Goal: Task Accomplishment & Management: Complete application form

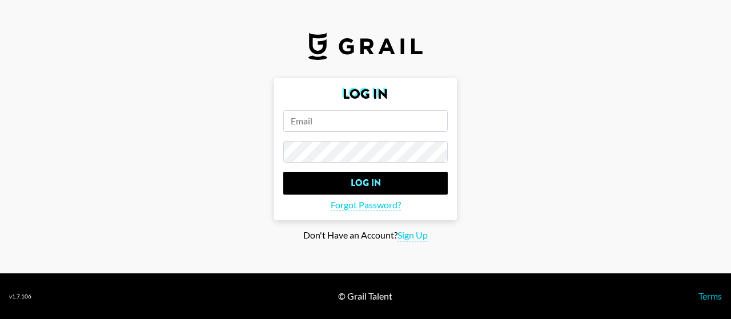
click at [323, 126] on input "email" at bounding box center [365, 121] width 164 height 22
click at [334, 124] on input "email" at bounding box center [365, 121] width 164 height 22
type input "[PERSON_NAME][EMAIL_ADDRESS]"
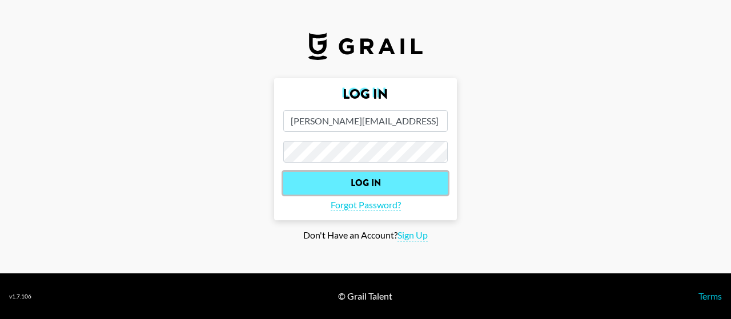
click at [314, 183] on input "Log In" at bounding box center [365, 183] width 164 height 23
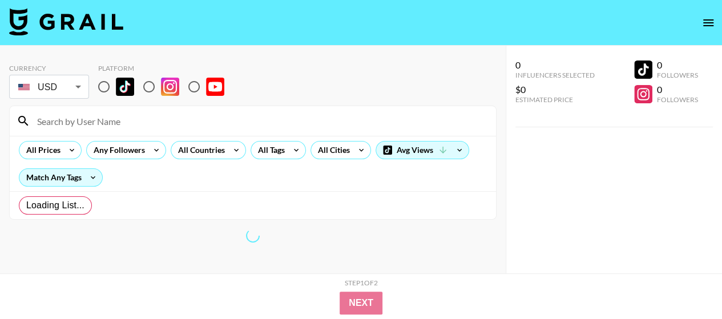
radio input "true"
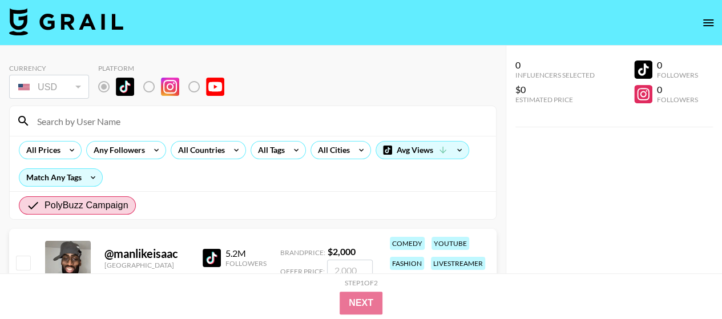
click at [210, 251] on img at bounding box center [212, 258] width 18 height 18
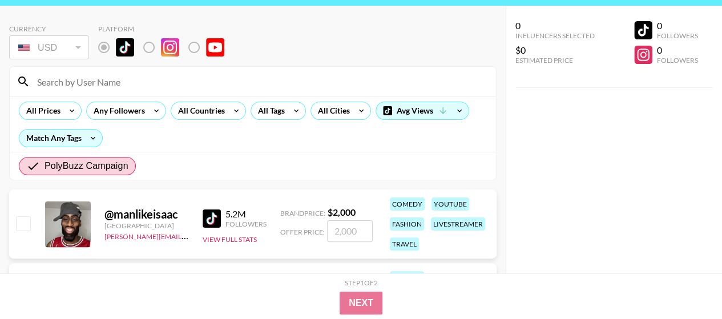
scroll to position [57, 0]
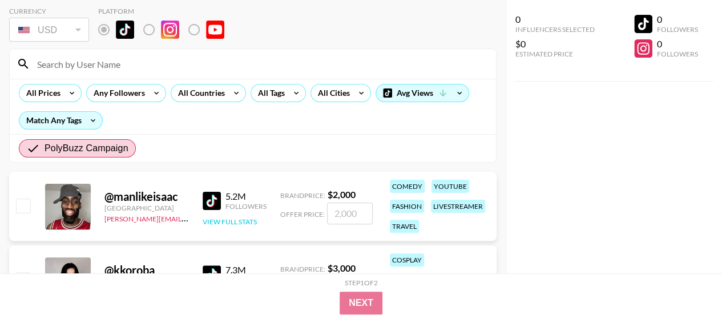
click at [236, 220] on button "View Full Stats" at bounding box center [230, 222] width 54 height 9
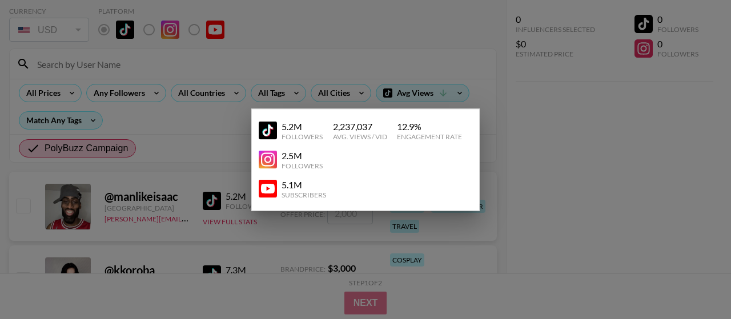
click at [294, 154] on div "2.5M" at bounding box center [302, 155] width 41 height 11
click at [287, 118] on div "5.2M Followers 2,237,037 Avg. Views / Vid 12.9 % Engagement Rate" at bounding box center [366, 130] width 214 height 29
drag, startPoint x: 640, startPoint y: 192, endPoint x: 634, endPoint y: 193, distance: 6.3
click at [640, 192] on div at bounding box center [365, 159] width 731 height 319
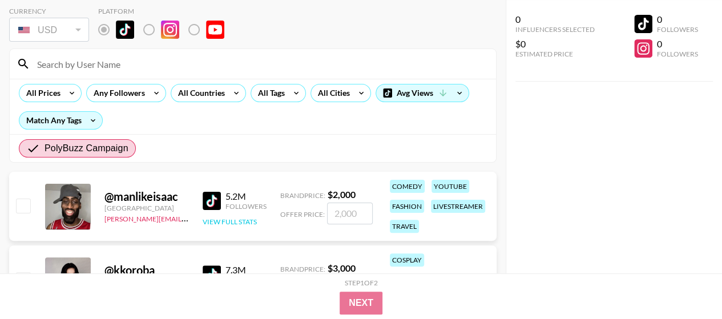
click at [247, 216] on div "5.2M Followers View Full Stats" at bounding box center [235, 206] width 64 height 41
click at [242, 222] on button "View Full Stats" at bounding box center [230, 222] width 54 height 9
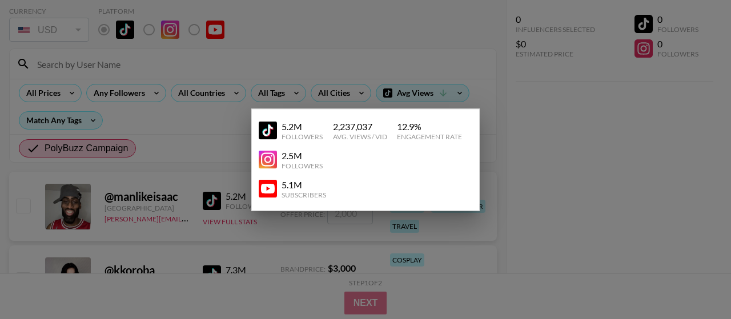
click at [267, 160] on img at bounding box center [268, 160] width 18 height 18
click at [145, 135] on div at bounding box center [365, 159] width 731 height 319
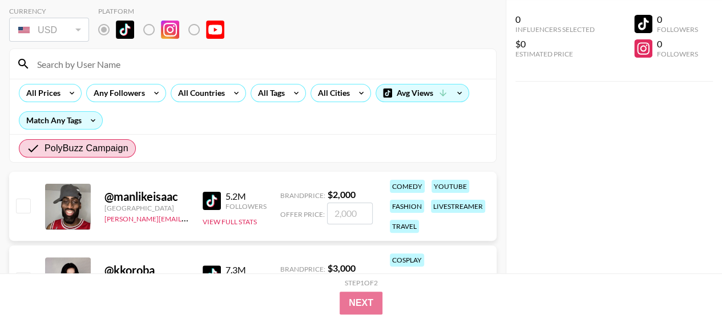
click at [346, 212] on input "number" at bounding box center [350, 214] width 46 height 22
checkbox input "true"
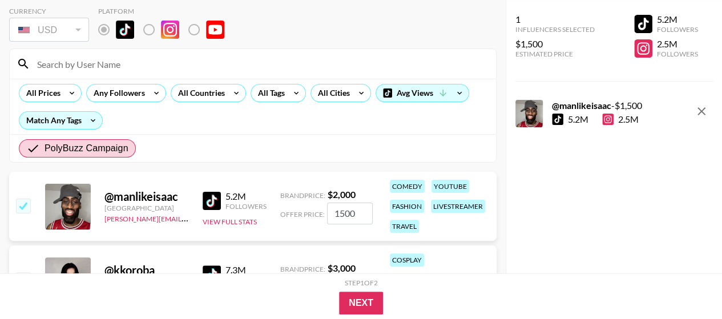
type input "1500"
click at [368, 299] on button "Next" at bounding box center [361, 303] width 44 height 23
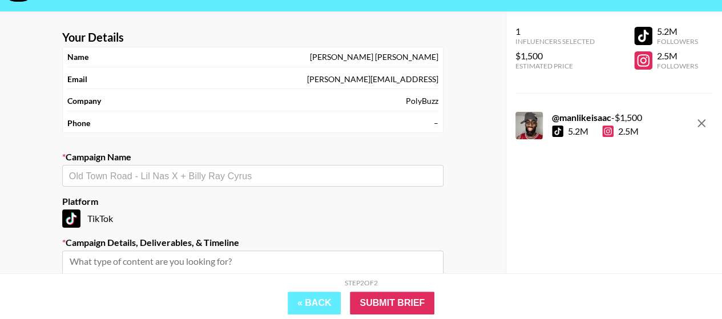
scroll to position [0, 0]
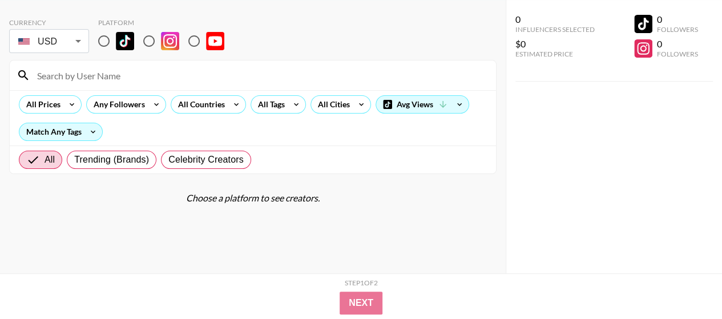
click at [540, 179] on div "0 Influencers Selected $0 Estimated Price 0 Followers 0 Followers" at bounding box center [614, 137] width 217 height 274
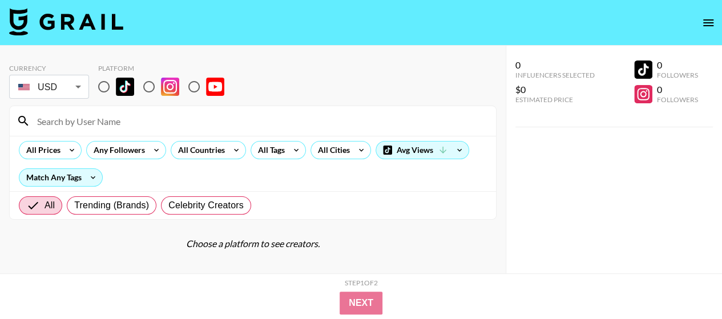
click at [115, 68] on div "Platform" at bounding box center [165, 68] width 135 height 9
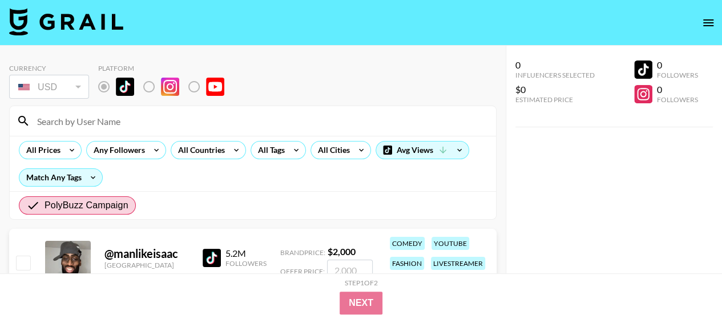
scroll to position [114, 0]
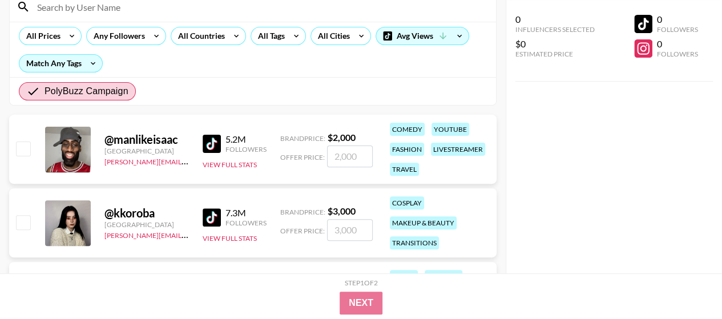
click at [339, 160] on input "number" at bounding box center [350, 157] width 46 height 22
checkbox input "true"
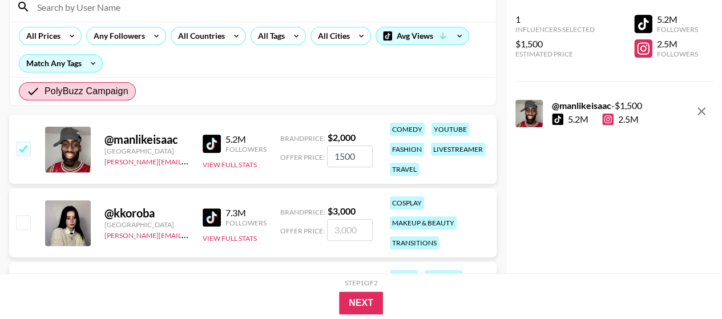
click at [239, 214] on div "7.3M" at bounding box center [246, 212] width 41 height 11
click at [211, 220] on img at bounding box center [212, 217] width 18 height 18
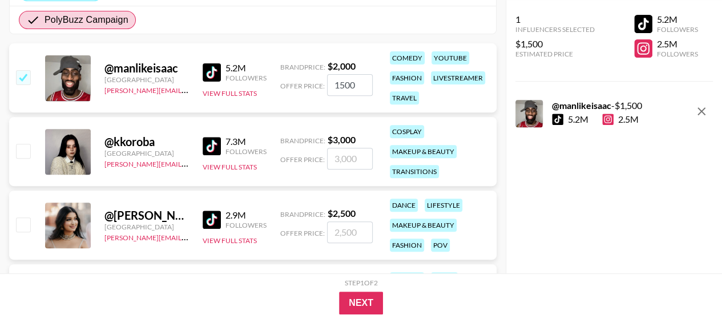
scroll to position [228, 0]
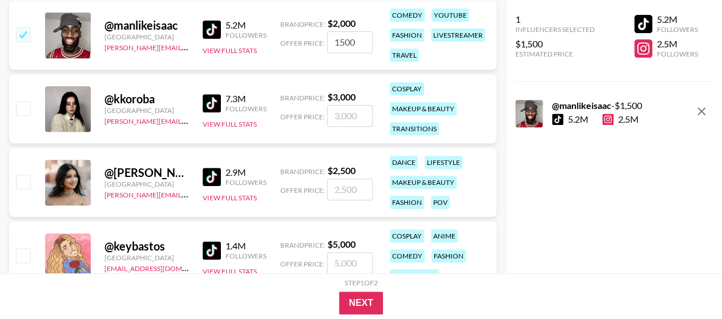
click at [215, 172] on img at bounding box center [212, 177] width 18 height 18
click at [226, 195] on button "View Full Stats" at bounding box center [230, 198] width 54 height 9
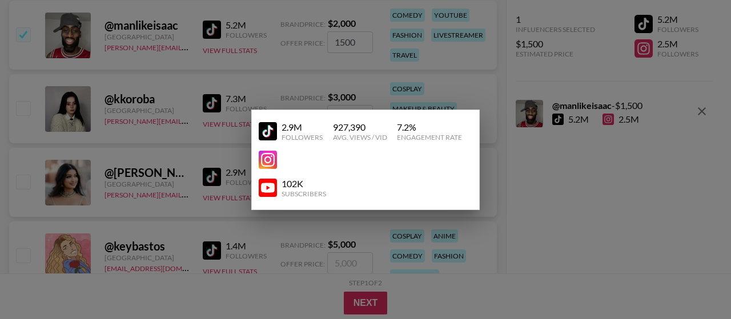
click at [266, 155] on img at bounding box center [268, 160] width 18 height 18
click at [551, 173] on div at bounding box center [365, 159] width 731 height 319
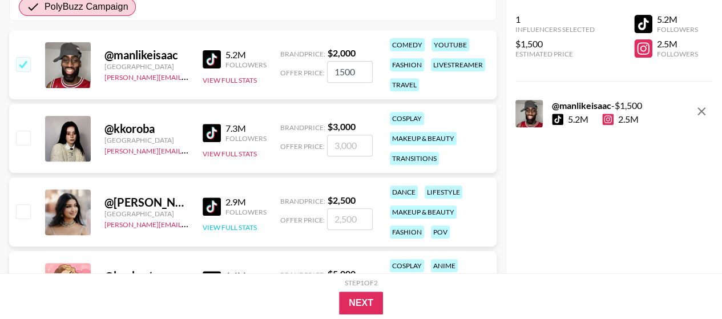
scroll to position [0, 0]
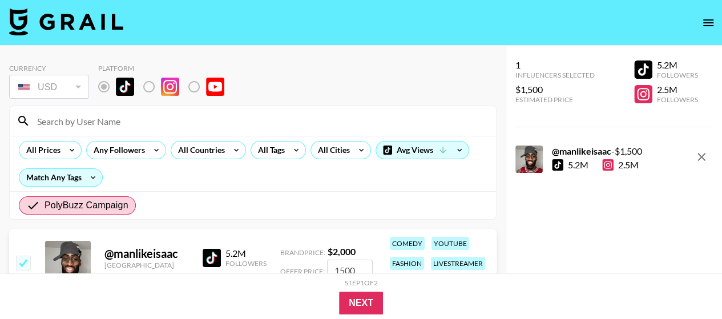
click at [345, 268] on input "1500" at bounding box center [350, 271] width 46 height 22
type input "1350"
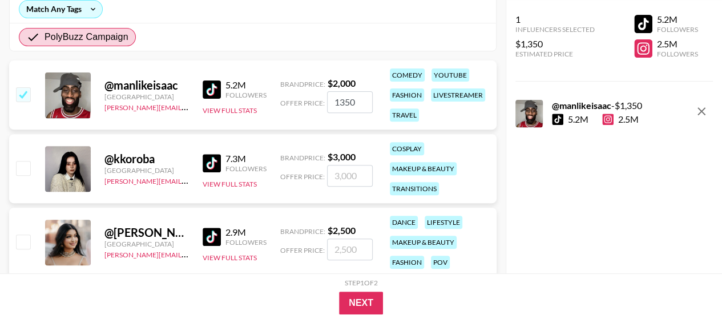
scroll to position [228, 0]
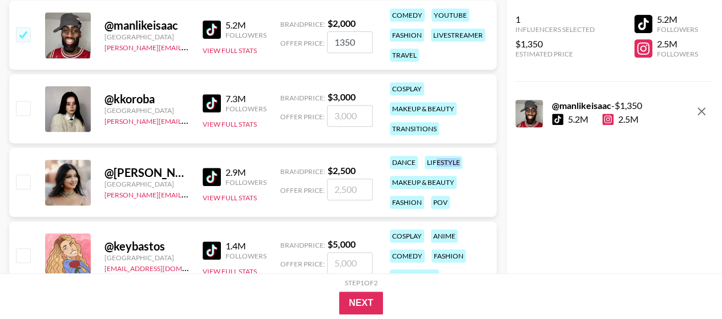
drag, startPoint x: 434, startPoint y: 164, endPoint x: 473, endPoint y: 181, distance: 42.7
click at [473, 180] on div "dance lifestyle makeup & beauty fashion pov" at bounding box center [440, 182] width 106 height 60
click at [476, 204] on div "dance lifestyle makeup & beauty fashion pov" at bounding box center [440, 182] width 106 height 60
click at [360, 182] on input "number" at bounding box center [350, 190] width 46 height 22
checkbox input "true"
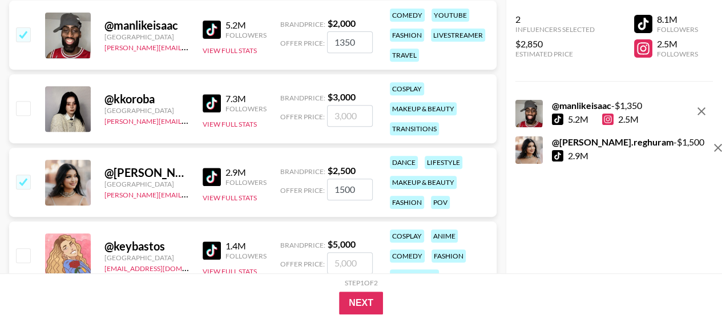
type input "1500"
click at [527, 212] on div "2 Influencers Selected $2,850 Estimated Price 8.1M Followers 2.5M Followers @ m…" at bounding box center [614, 137] width 217 height 274
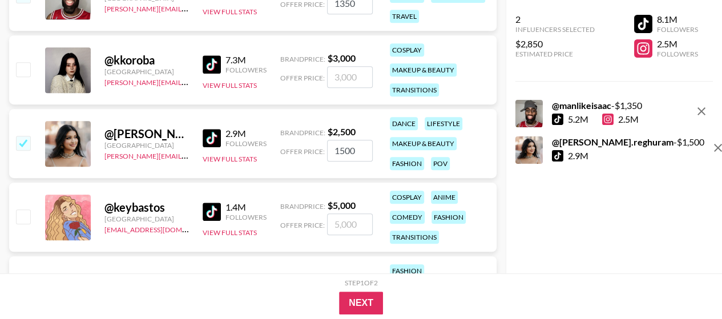
scroll to position [343, 0]
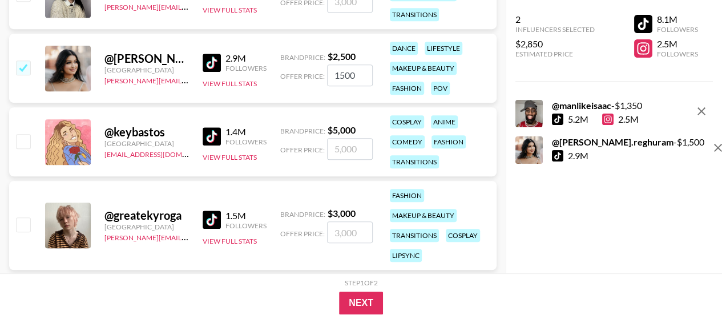
click at [137, 133] on div "@ keybastos" at bounding box center [147, 132] width 85 height 14
click at [214, 138] on img at bounding box center [212, 136] width 18 height 18
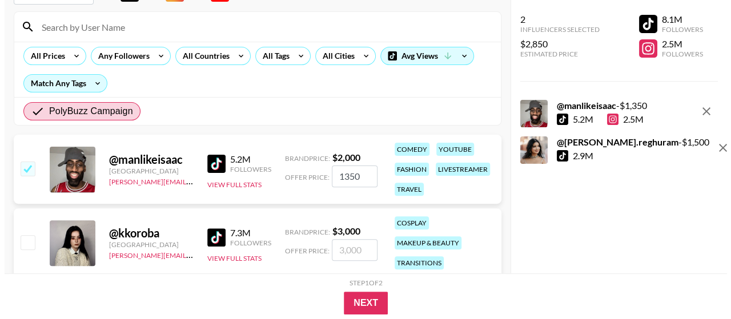
scroll to position [57, 0]
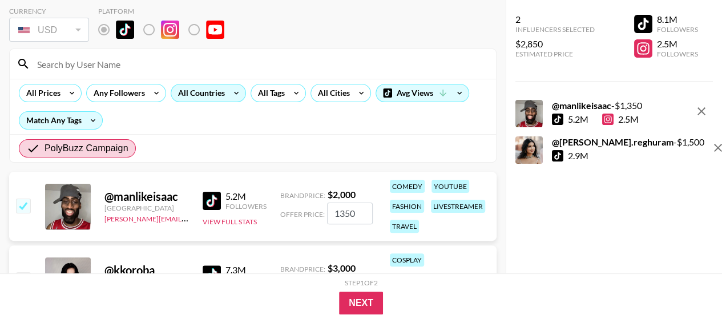
click at [206, 95] on div "All Countries" at bounding box center [199, 93] width 56 height 17
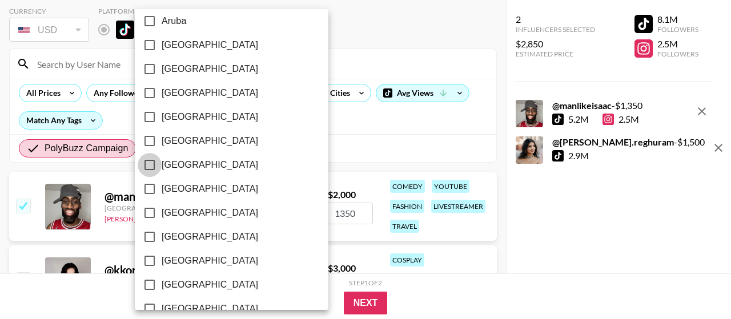
click at [150, 166] on input "[GEOGRAPHIC_DATA]" at bounding box center [150, 165] width 24 height 24
checkbox input "true"
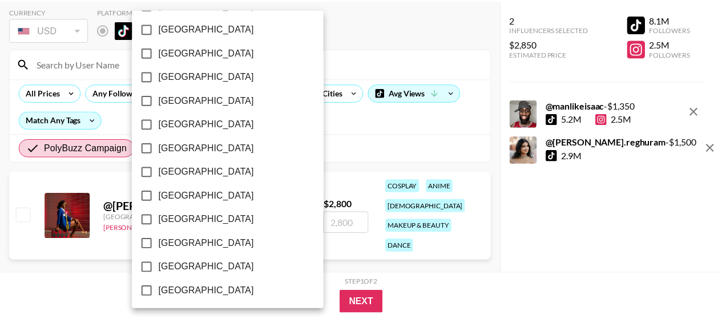
scroll to position [1012, 0]
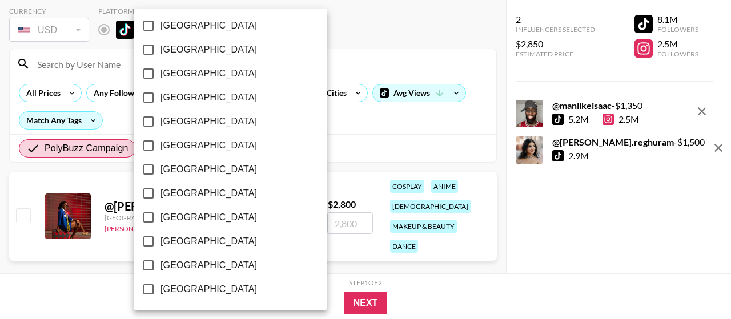
click at [151, 262] on input "[GEOGRAPHIC_DATA]" at bounding box center [148, 266] width 24 height 24
checkbox input "true"
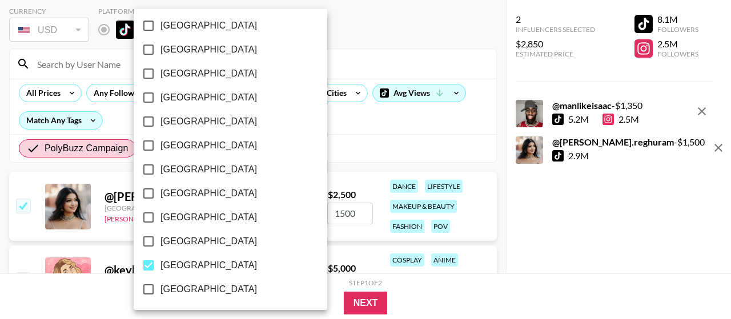
click at [367, 41] on div at bounding box center [365, 159] width 731 height 319
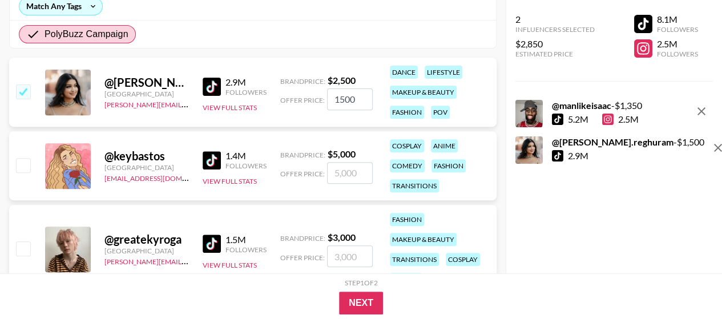
scroll to position [0, 0]
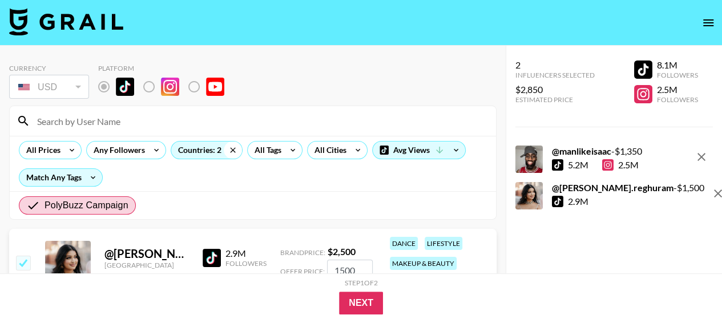
click at [228, 147] on icon at bounding box center [233, 150] width 18 height 17
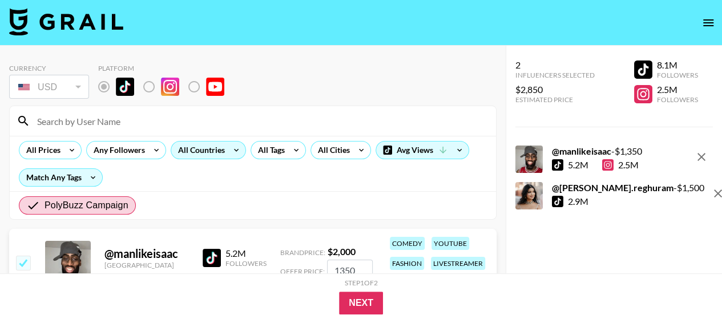
click at [326, 90] on div "Currency USD USD ​ Platform" at bounding box center [253, 82] width 488 height 37
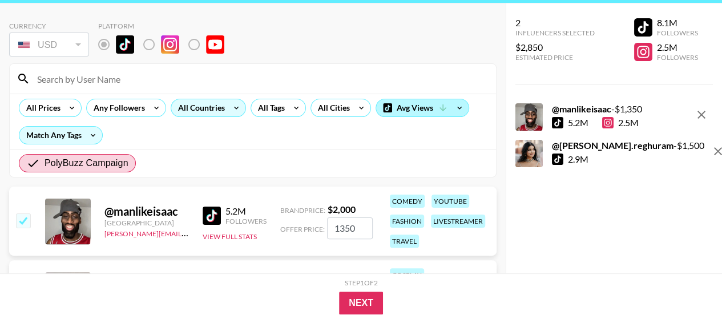
scroll to position [57, 0]
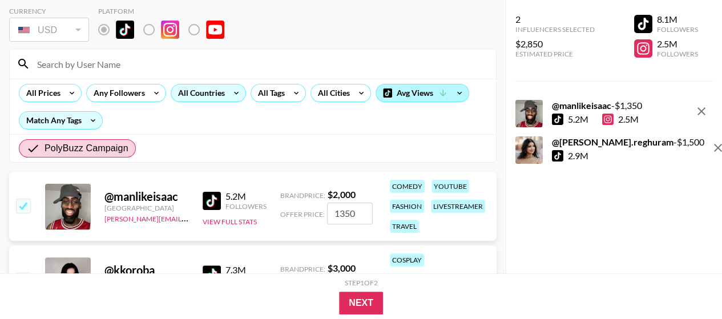
click at [433, 98] on div "Avg Views" at bounding box center [422, 93] width 93 height 17
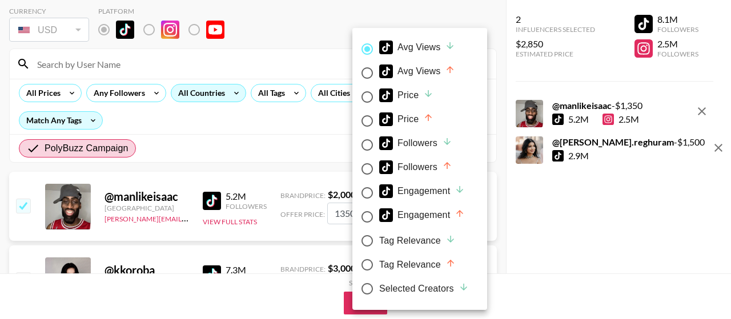
click at [368, 121] on input "Price" at bounding box center [367, 121] width 24 height 24
radio input "true"
radio input "false"
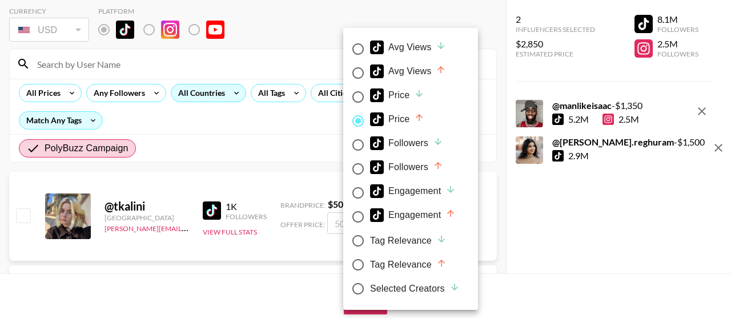
click at [292, 122] on div at bounding box center [365, 159] width 731 height 319
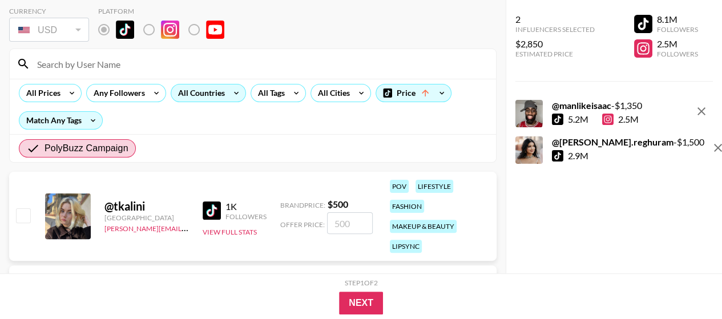
click at [216, 208] on img at bounding box center [212, 211] width 18 height 18
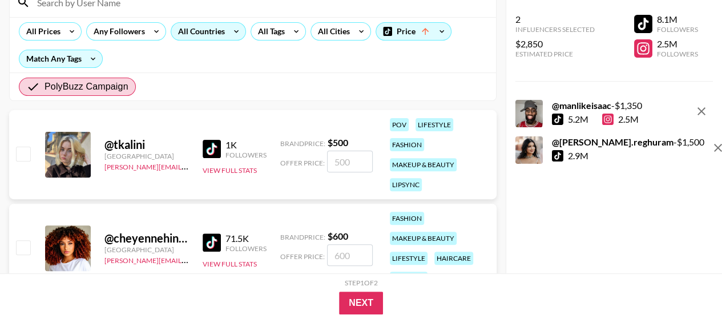
scroll to position [228, 0]
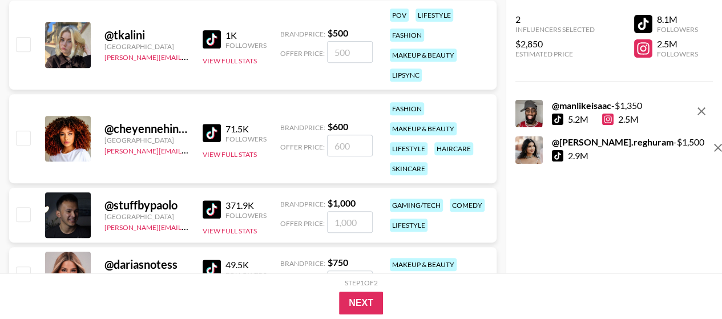
click at [210, 132] on img at bounding box center [212, 133] width 18 height 18
click at [213, 210] on img at bounding box center [212, 209] width 18 height 18
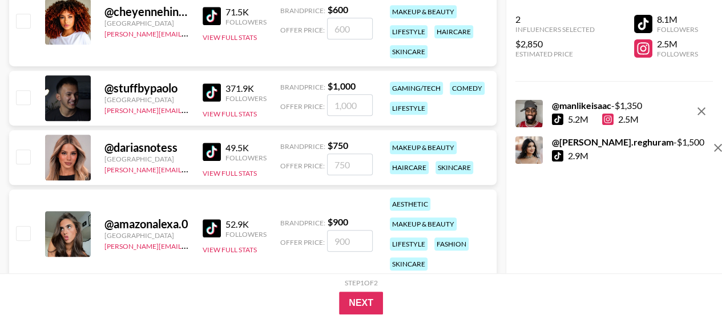
scroll to position [400, 0]
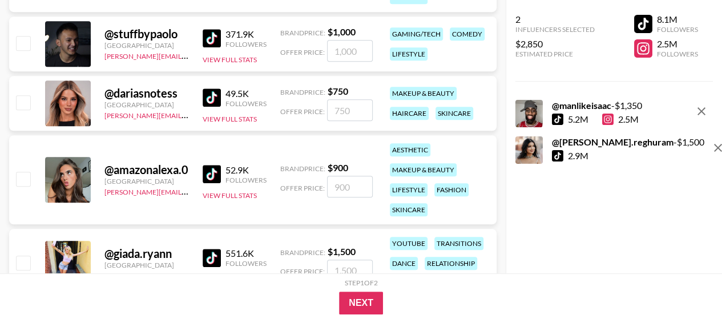
click at [220, 95] on img at bounding box center [212, 98] width 18 height 18
click at [700, 110] on icon "remove" at bounding box center [702, 111] width 8 height 8
checkbox input "false"
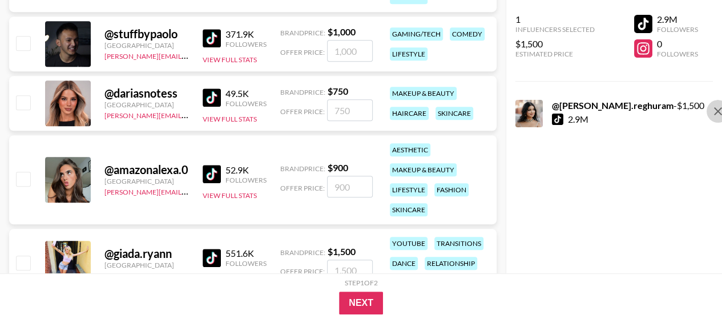
click at [712, 112] on icon "remove" at bounding box center [719, 112] width 14 height 14
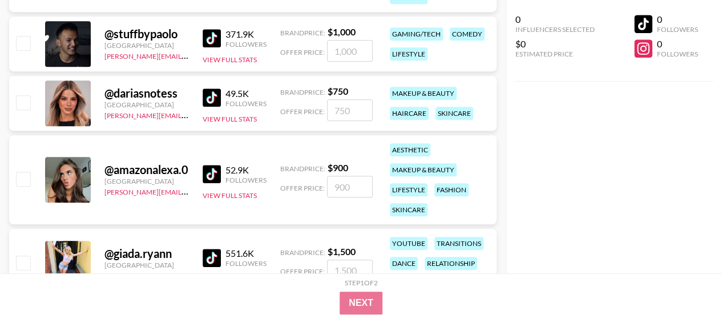
click at [346, 109] on input "number" at bounding box center [350, 110] width 46 height 22
checkbox input "true"
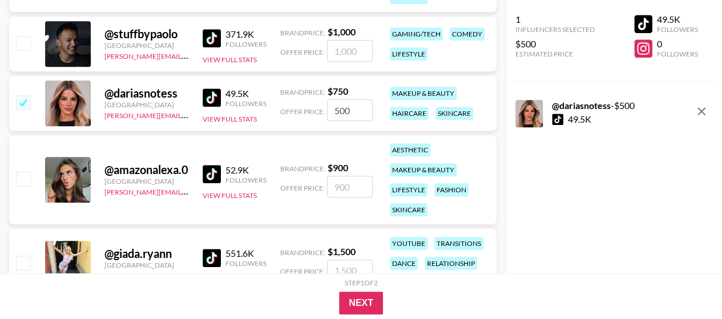
click at [235, 168] on div "52.9K" at bounding box center [246, 169] width 41 height 11
click at [216, 175] on img at bounding box center [212, 174] width 18 height 18
drag, startPoint x: 353, startPoint y: 110, endPoint x: 328, endPoint y: 107, distance: 25.3
click at [328, 107] on input "500" at bounding box center [350, 110] width 46 height 22
type input "450"
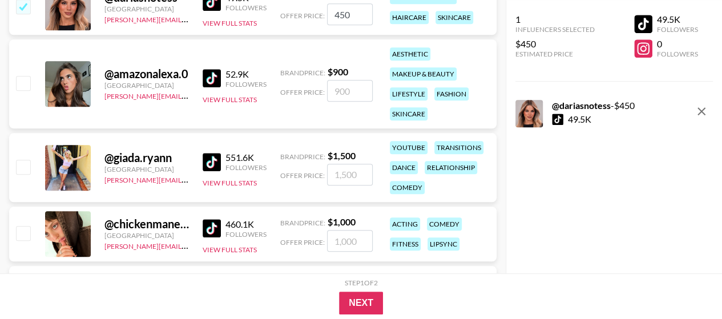
scroll to position [514, 0]
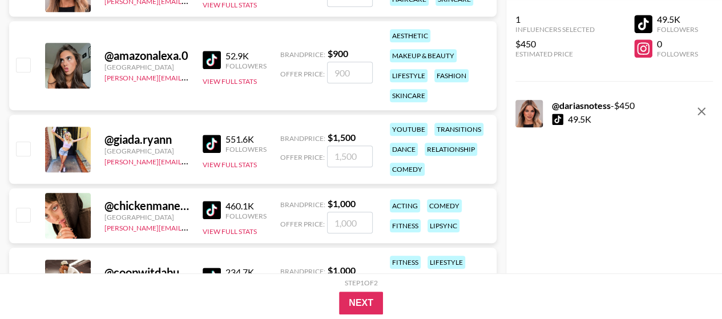
click at [215, 142] on img at bounding box center [212, 144] width 18 height 18
click at [209, 210] on img at bounding box center [212, 210] width 18 height 18
click at [339, 223] on input "number" at bounding box center [350, 223] width 46 height 22
checkbox input "true"
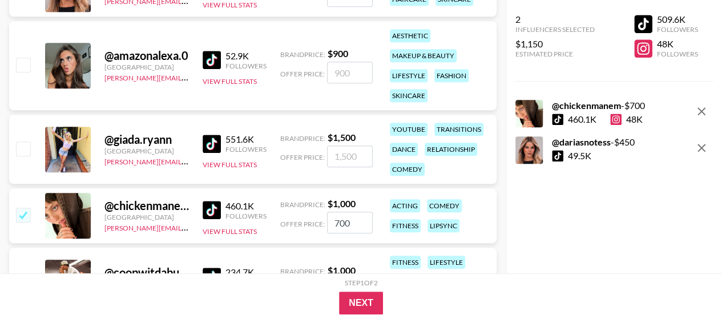
type input "700"
click at [572, 228] on div "2 Influencers Selected $1,150 Estimated Price 509.6K Followers 48K Followers @ …" at bounding box center [614, 137] width 217 height 274
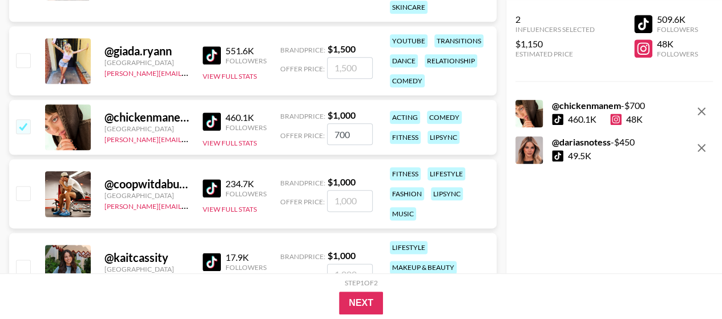
scroll to position [628, 0]
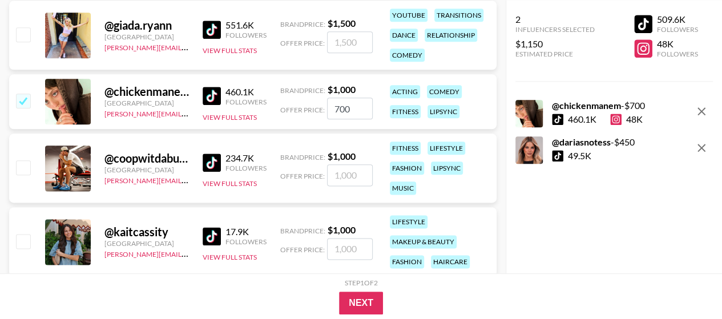
click at [217, 160] on img at bounding box center [212, 163] width 18 height 18
click at [343, 179] on input "number" at bounding box center [350, 175] width 46 height 22
checkbox input "true"
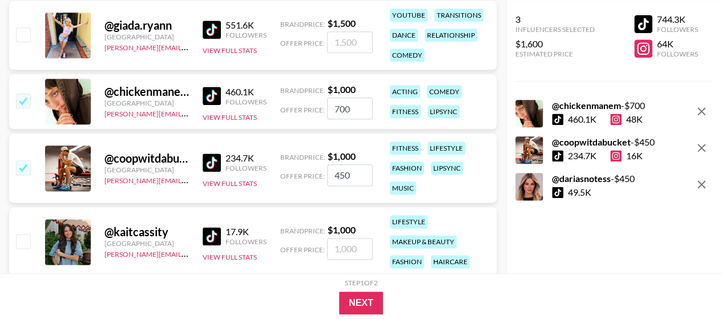
type input "450"
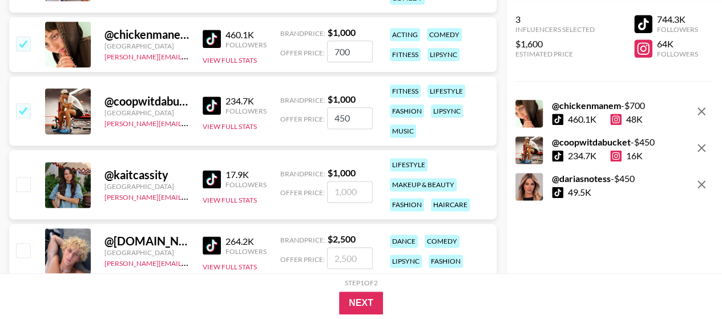
click at [208, 176] on img at bounding box center [212, 179] width 18 height 18
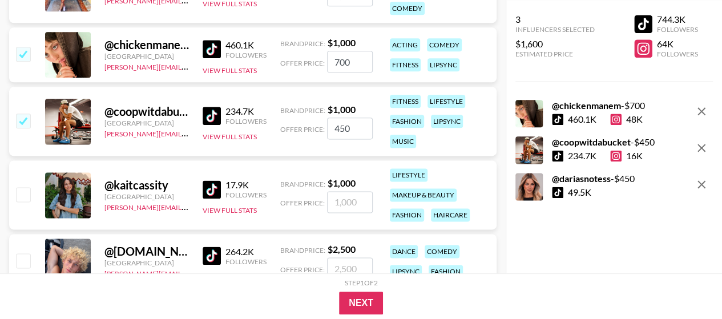
scroll to position [800, 0]
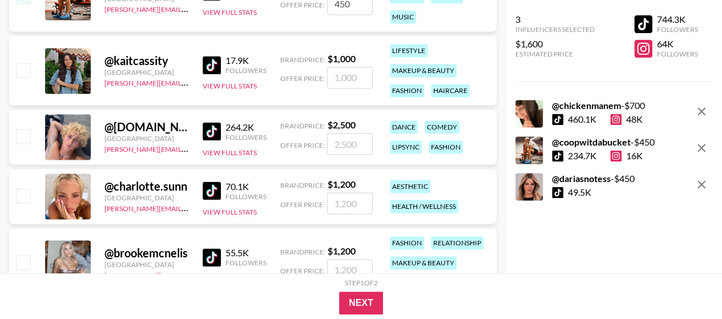
click at [204, 128] on img at bounding box center [212, 131] width 18 height 18
click at [337, 142] on input "number" at bounding box center [350, 144] width 46 height 22
checkbox input "true"
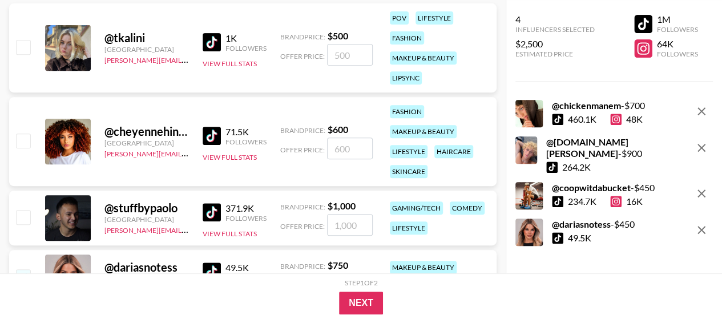
scroll to position [286, 0]
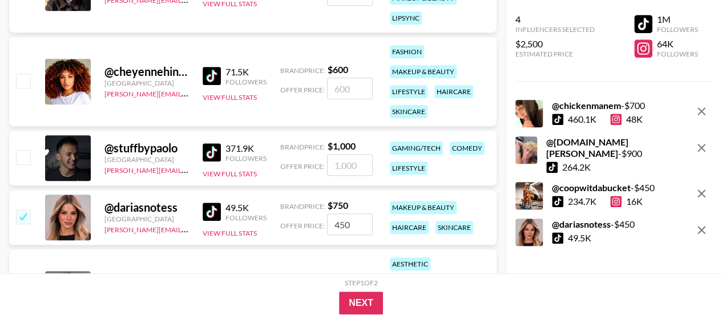
type input "900"
drag, startPoint x: 356, startPoint y: 224, endPoint x: 327, endPoint y: 226, distance: 29.1
click at [327, 226] on input "450" at bounding box center [350, 225] width 46 height 22
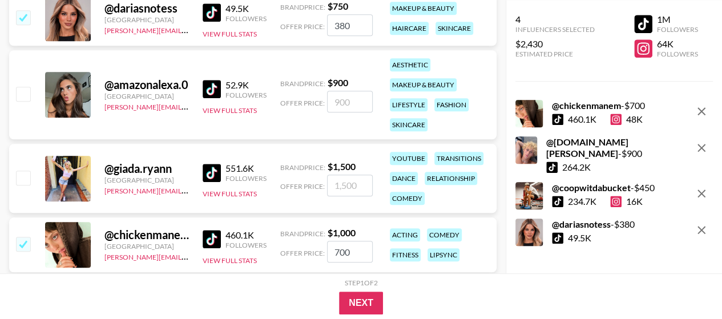
scroll to position [571, 0]
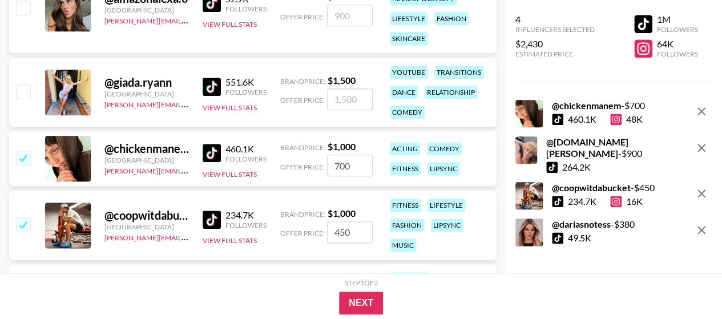
type input "380"
drag, startPoint x: 353, startPoint y: 166, endPoint x: 298, endPoint y: 165, distance: 54.8
click at [298, 165] on div "Offer Price: 700" at bounding box center [326, 166] width 93 height 22
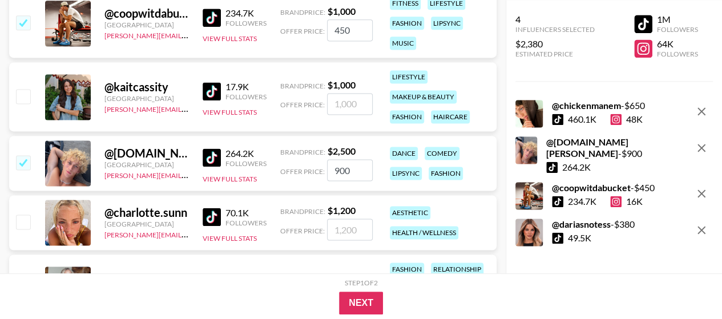
scroll to position [857, 0]
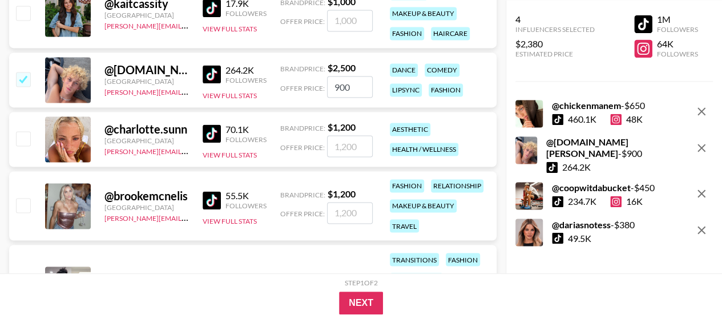
type input "650"
click at [211, 130] on img at bounding box center [212, 133] width 18 height 18
click at [347, 148] on input "number" at bounding box center [350, 146] width 46 height 22
click at [341, 148] on input "number" at bounding box center [350, 146] width 46 height 22
checkbox input "true"
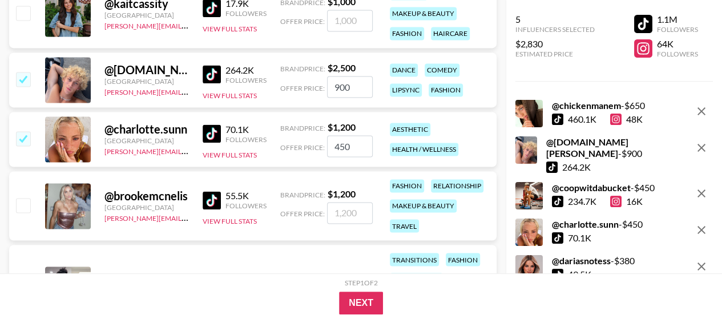
drag, startPoint x: 355, startPoint y: 147, endPoint x: 349, endPoint y: 147, distance: 5.7
click at [349, 147] on input "450" at bounding box center [350, 146] width 46 height 22
type input "450"
click at [493, 139] on div "@ charlotte.sunn [GEOGRAPHIC_DATA] [PERSON_NAME][EMAIL_ADDRESS][DOMAIN_NAME] 70…" at bounding box center [253, 139] width 488 height 55
click at [212, 201] on img at bounding box center [212, 200] width 18 height 18
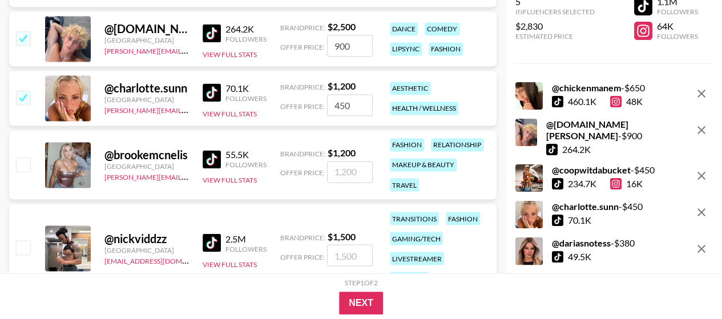
scroll to position [1028, 0]
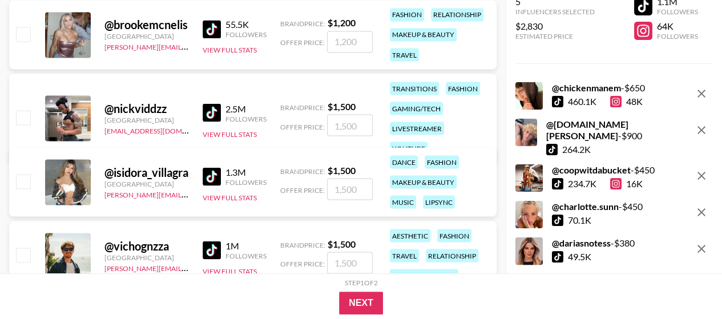
click at [211, 103] on img at bounding box center [212, 112] width 18 height 18
click at [355, 121] on input "number" at bounding box center [350, 125] width 46 height 22
checkbox input "true"
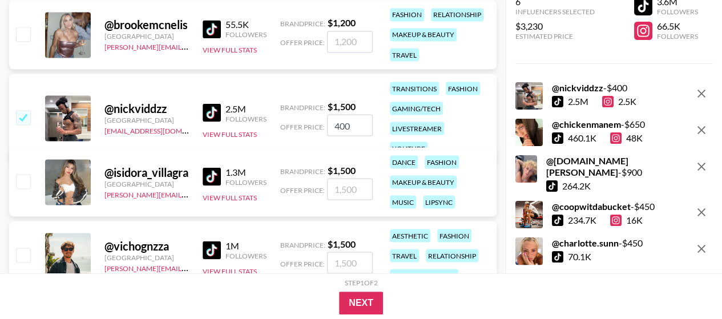
type input "400"
click at [214, 177] on img at bounding box center [212, 176] width 18 height 18
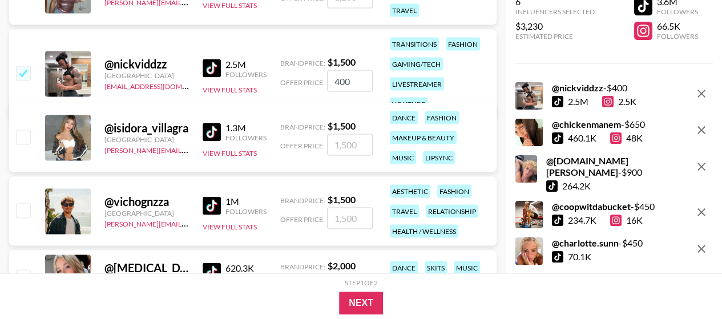
scroll to position [1142, 0]
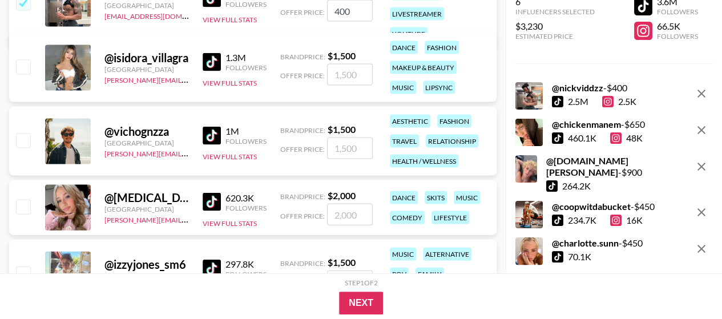
click at [212, 136] on img at bounding box center [212, 136] width 18 height 18
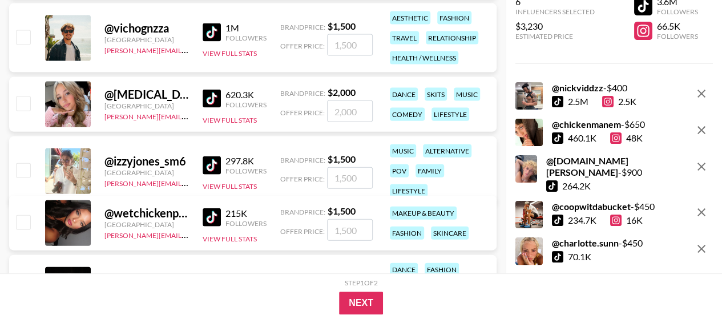
scroll to position [1256, 0]
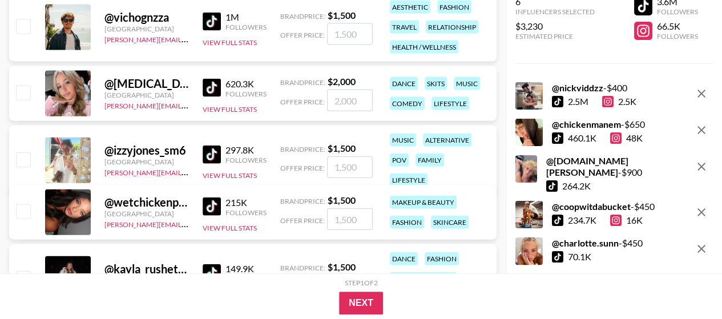
click at [212, 148] on img at bounding box center [212, 155] width 18 height 18
click at [347, 164] on input "number" at bounding box center [350, 167] width 46 height 22
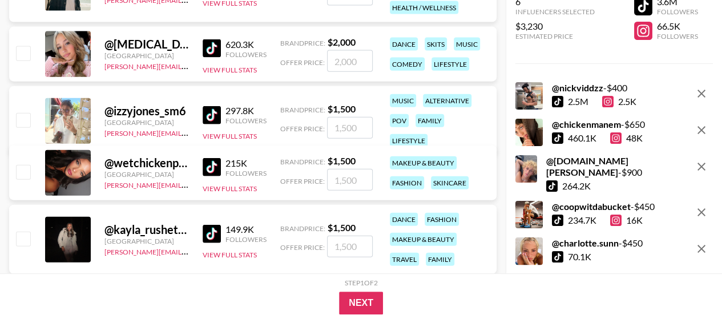
scroll to position [1314, 0]
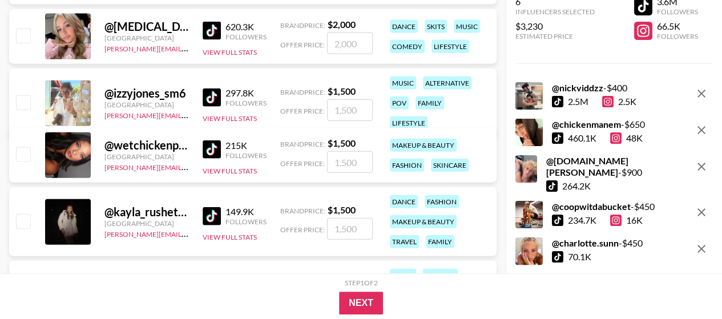
click at [212, 151] on img at bounding box center [212, 149] width 18 height 18
click at [347, 103] on input "number" at bounding box center [350, 110] width 46 height 22
checkbox input "true"
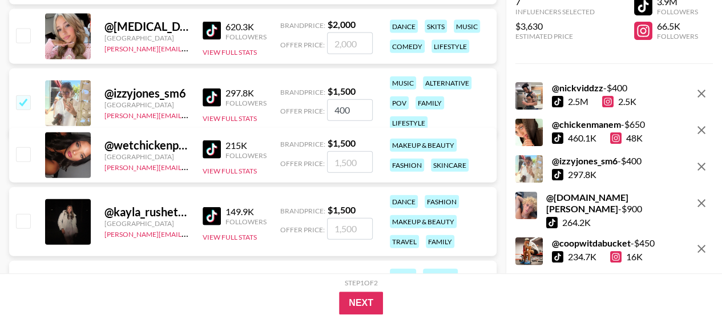
type input "400"
drag, startPoint x: 358, startPoint y: 100, endPoint x: 312, endPoint y: 101, distance: 46.3
click at [312, 101] on div "Offer Price: 400" at bounding box center [326, 110] width 93 height 22
checkbox input "false"
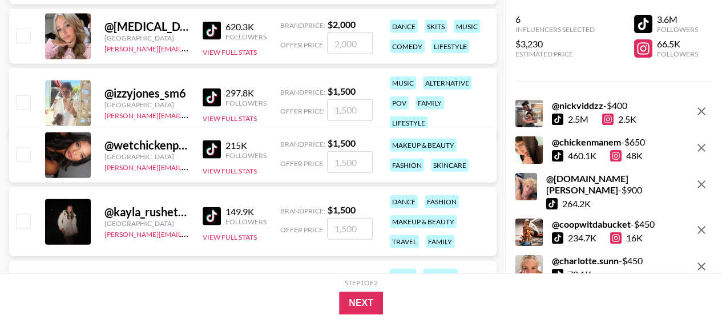
click at [351, 164] on input "number" at bounding box center [350, 162] width 46 height 22
checkbox input "true"
type input "500"
drag, startPoint x: 361, startPoint y: 163, endPoint x: 252, endPoint y: 156, distance: 109.3
click at [252, 156] on div "@ wetchickenpapisauce [GEOGRAPHIC_DATA] [PERSON_NAME][EMAIL_ADDRESS][DOMAIN_NAM…" at bounding box center [253, 155] width 488 height 55
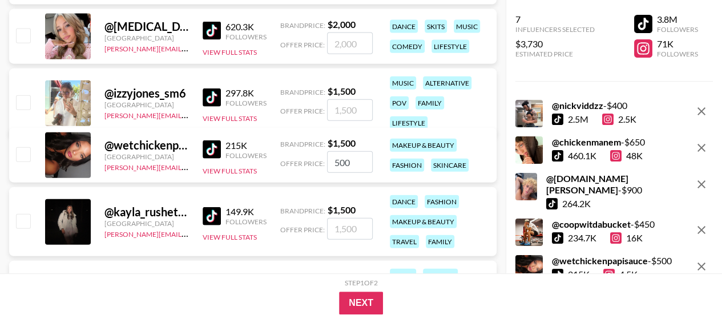
checkbox input "false"
click at [231, 167] on button "View Full Stats" at bounding box center [230, 171] width 54 height 9
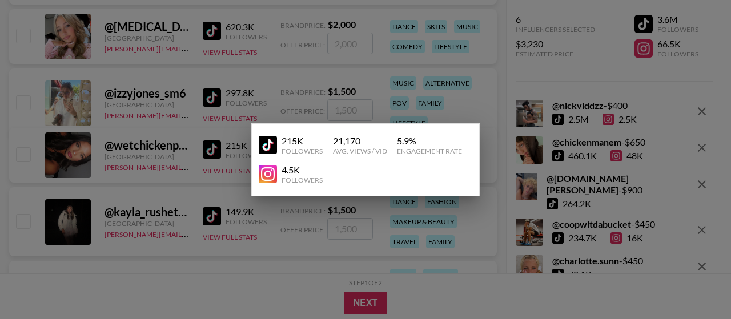
click at [271, 174] on img at bounding box center [268, 174] width 18 height 18
click at [294, 210] on div at bounding box center [365, 159] width 731 height 319
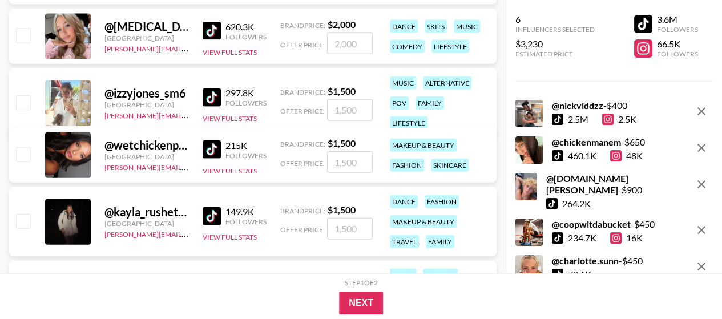
click at [338, 160] on input "number" at bounding box center [350, 162] width 46 height 22
checkbox input "true"
drag, startPoint x: 360, startPoint y: 162, endPoint x: 316, endPoint y: 162, distance: 44.0
click at [316, 162] on div "Offer Price: 500" at bounding box center [326, 162] width 93 height 22
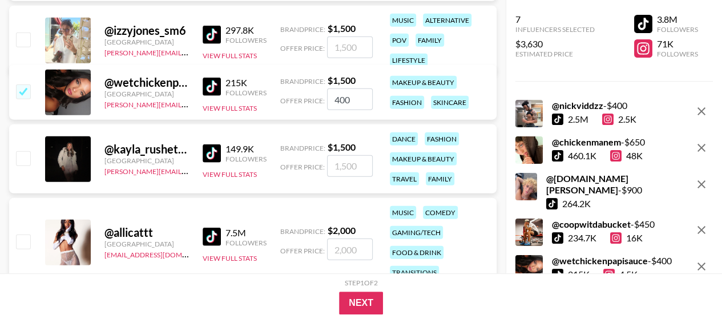
scroll to position [1428, 0]
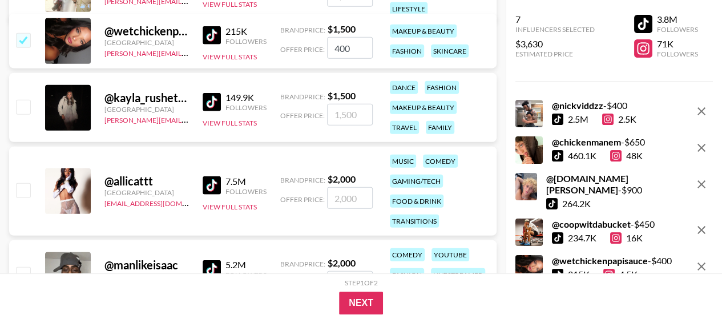
click at [208, 102] on img at bounding box center [212, 102] width 18 height 18
click at [343, 47] on input "400" at bounding box center [350, 48] width 46 height 22
type input "420"
click at [211, 187] on img at bounding box center [212, 185] width 18 height 18
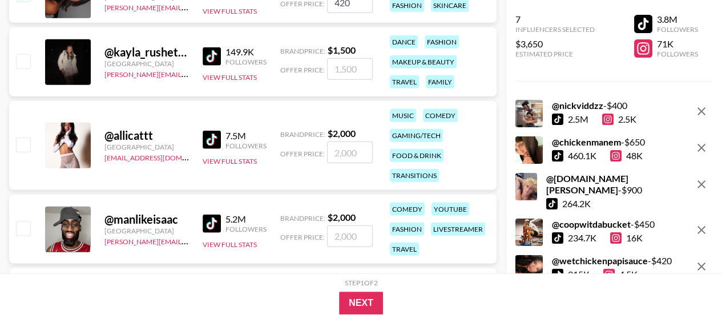
scroll to position [1485, 0]
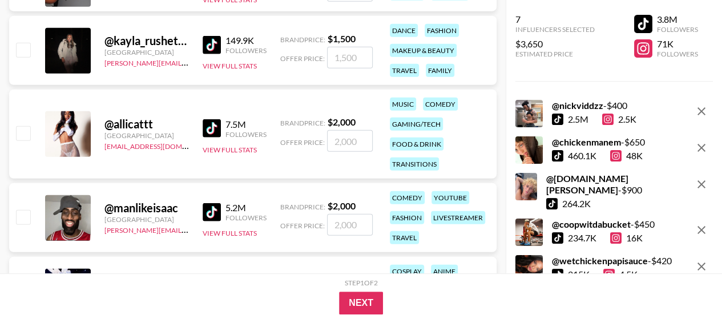
click at [349, 222] on input "number" at bounding box center [350, 225] width 46 height 22
checkbox input "true"
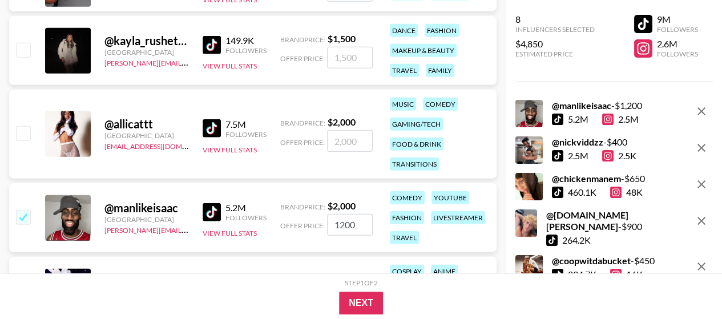
drag, startPoint x: 358, startPoint y: 222, endPoint x: 307, endPoint y: 224, distance: 50.3
click at [307, 224] on div "Offer Price: 1200" at bounding box center [326, 225] width 93 height 22
type input "1150"
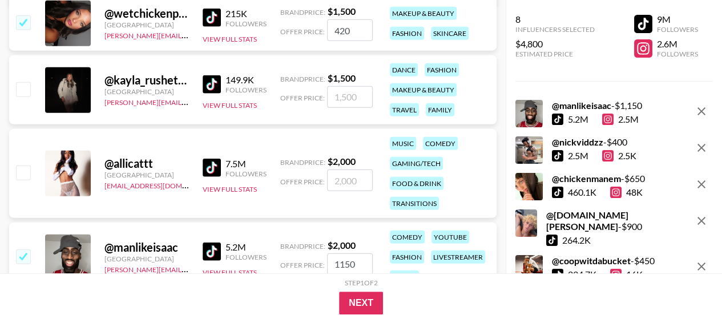
scroll to position [1428, 0]
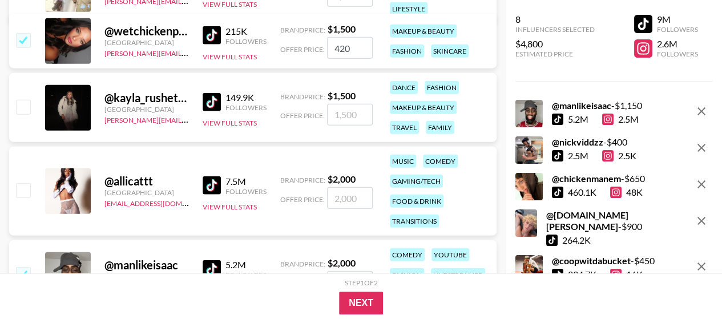
click at [345, 199] on input "number" at bounding box center [350, 198] width 46 height 22
checkbox input "true"
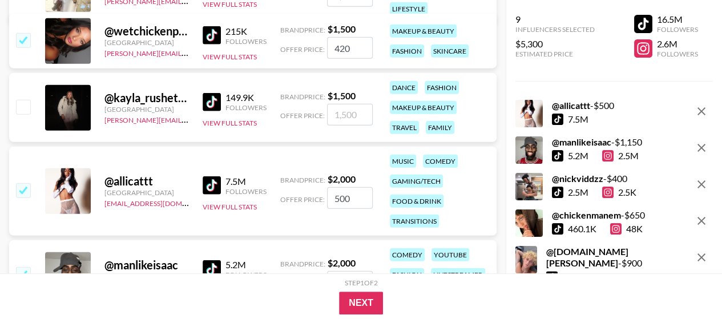
type input "500"
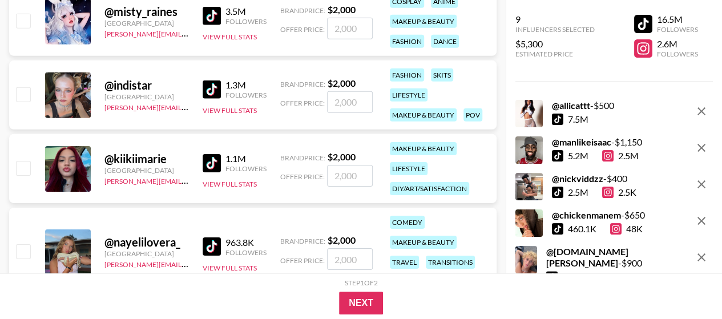
scroll to position [1770, 0]
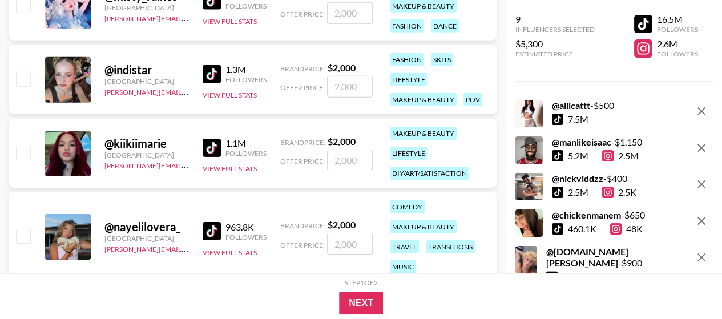
click at [214, 142] on img at bounding box center [212, 148] width 18 height 18
click at [215, 169] on button "View Full Stats" at bounding box center [230, 168] width 54 height 9
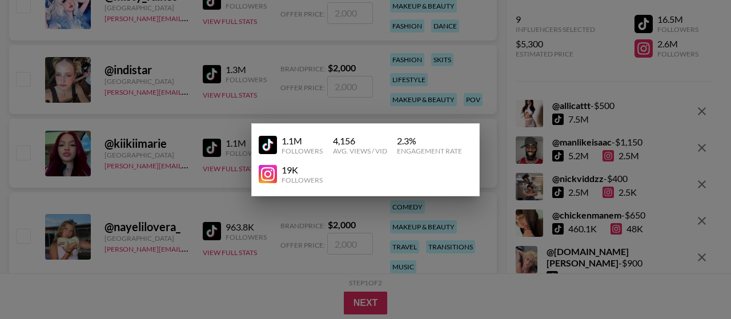
click at [268, 175] on img at bounding box center [268, 174] width 18 height 18
click at [312, 215] on div at bounding box center [365, 159] width 731 height 319
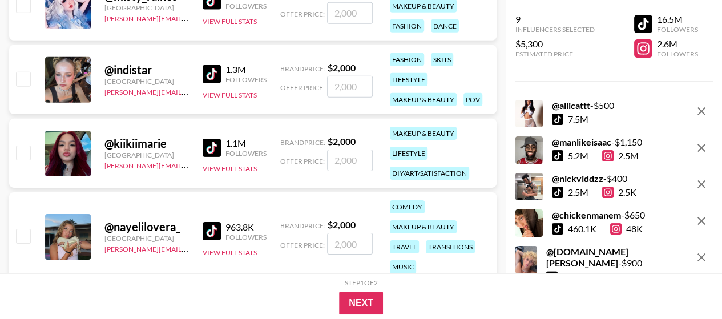
click at [338, 161] on input "number" at bounding box center [350, 161] width 46 height 22
checkbox input "true"
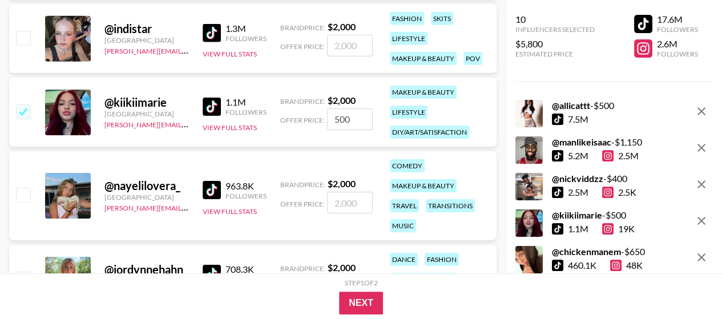
scroll to position [1828, 0]
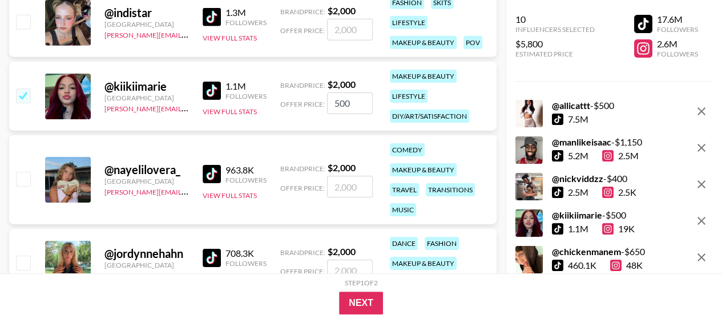
type input "500"
click at [210, 171] on img at bounding box center [212, 174] width 18 height 18
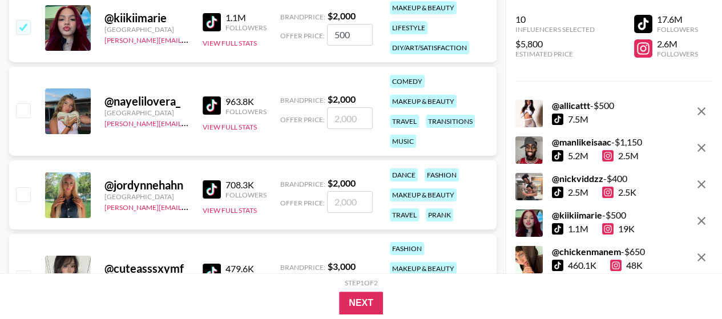
scroll to position [1942, 0]
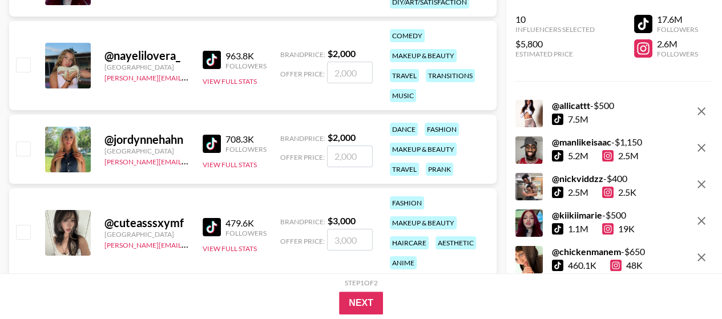
click at [216, 142] on img at bounding box center [212, 144] width 18 height 18
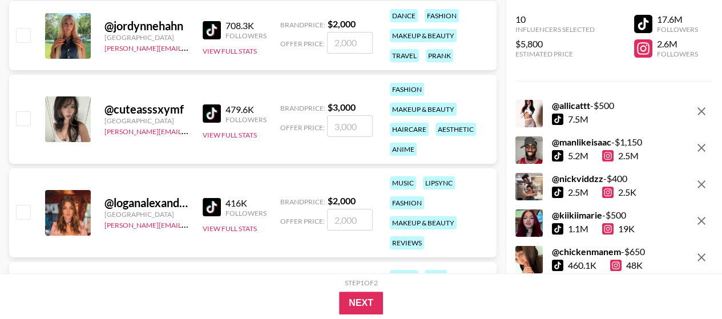
scroll to position [2056, 0]
click at [210, 113] on img at bounding box center [212, 113] width 18 height 18
click at [234, 132] on button "View Full Stats" at bounding box center [230, 134] width 54 height 9
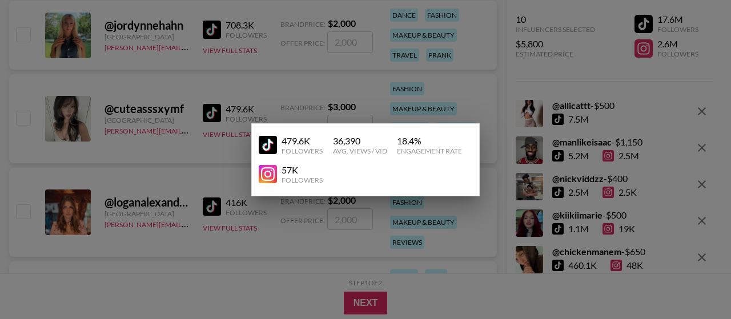
click at [264, 176] on img at bounding box center [268, 174] width 18 height 18
click at [184, 150] on div at bounding box center [365, 159] width 731 height 319
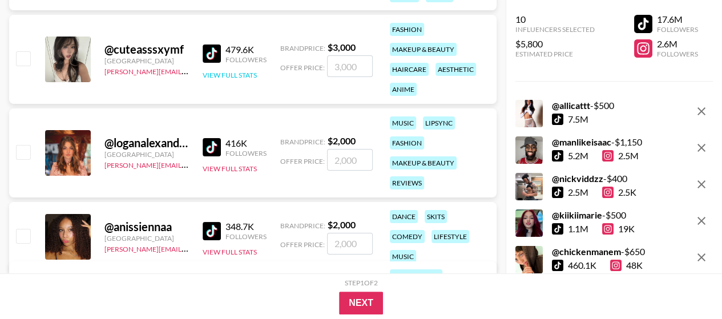
scroll to position [2170, 0]
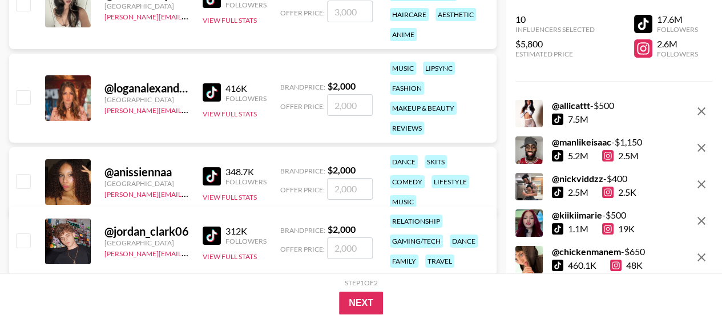
click at [211, 87] on img at bounding box center [212, 92] width 18 height 18
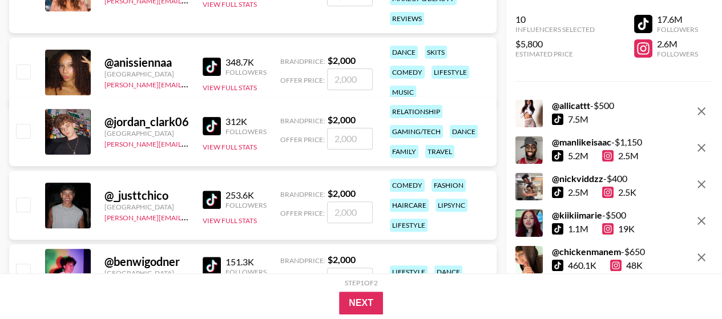
scroll to position [2284, 0]
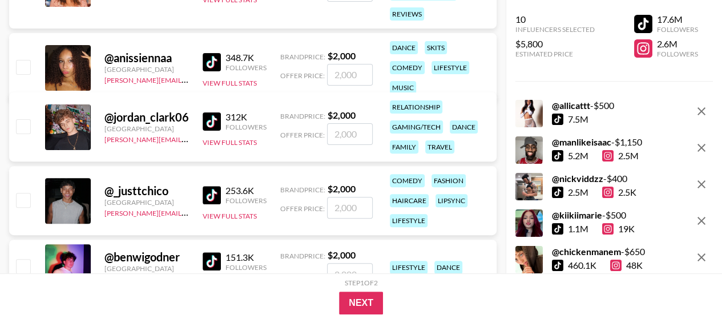
click at [206, 119] on img at bounding box center [212, 122] width 18 height 18
click at [212, 196] on img at bounding box center [212, 195] width 18 height 18
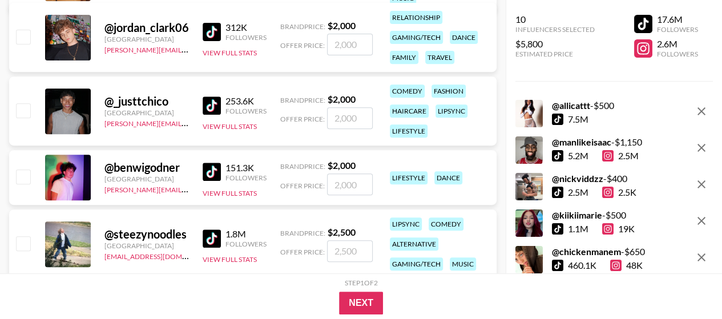
scroll to position [2399, 0]
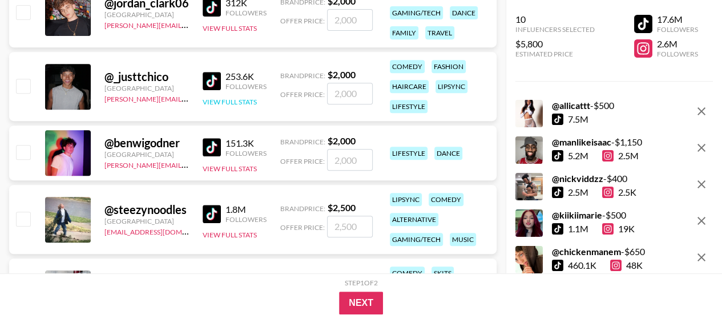
click at [219, 105] on button "View Full Stats" at bounding box center [230, 102] width 54 height 9
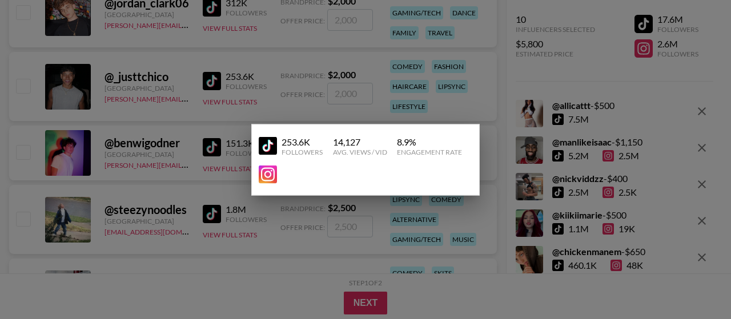
click at [266, 176] on img at bounding box center [268, 174] width 18 height 18
click at [293, 253] on div at bounding box center [365, 159] width 731 height 319
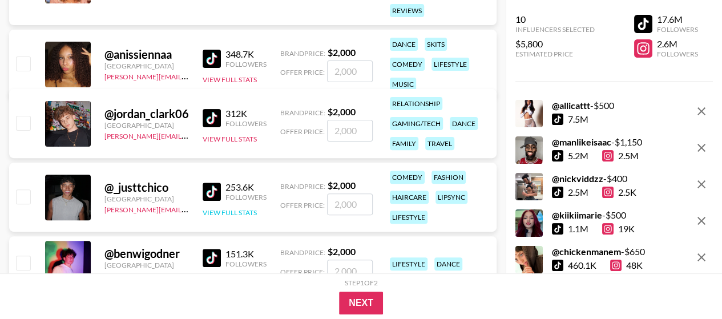
scroll to position [2284, 0]
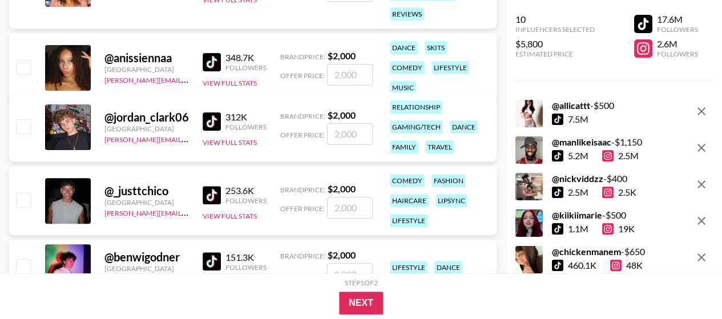
click at [344, 211] on input "number" at bounding box center [350, 208] width 46 height 22
checkbox input "true"
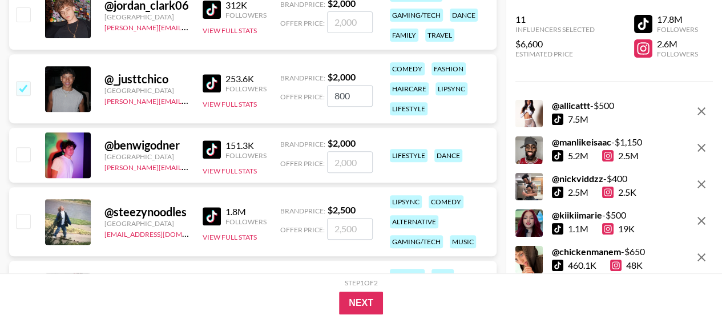
scroll to position [2399, 0]
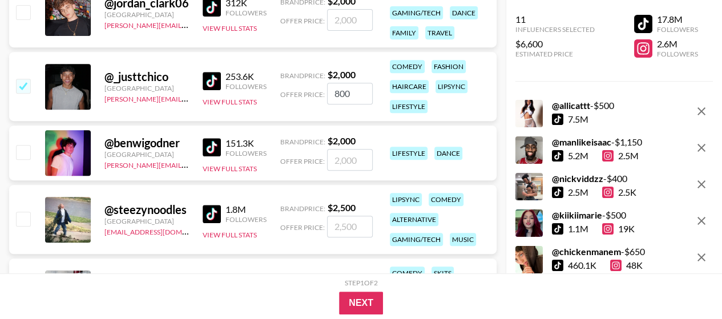
type input "800"
click at [214, 146] on img at bounding box center [212, 147] width 18 height 18
click at [218, 168] on button "View Full Stats" at bounding box center [230, 168] width 54 height 9
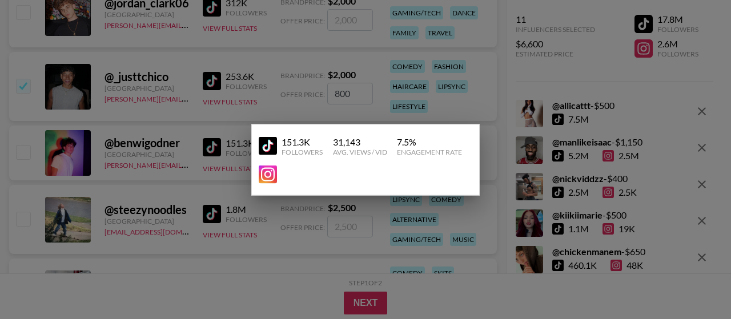
click at [267, 175] on img at bounding box center [268, 174] width 18 height 18
click at [347, 229] on div at bounding box center [365, 159] width 731 height 319
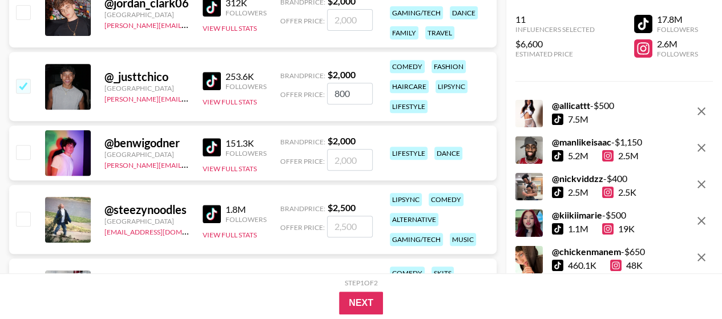
click at [339, 163] on input "number" at bounding box center [350, 160] width 46 height 22
checkbox input "true"
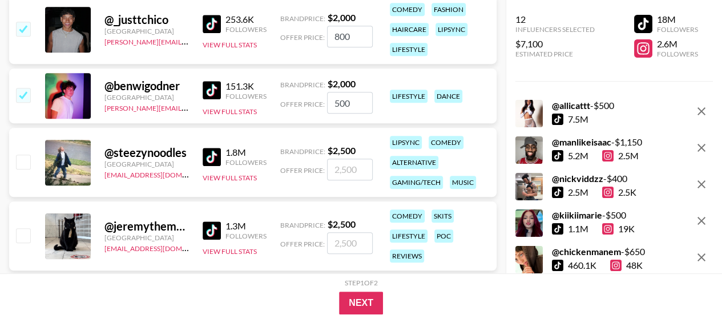
type input "500"
click at [217, 155] on img at bounding box center [212, 157] width 18 height 18
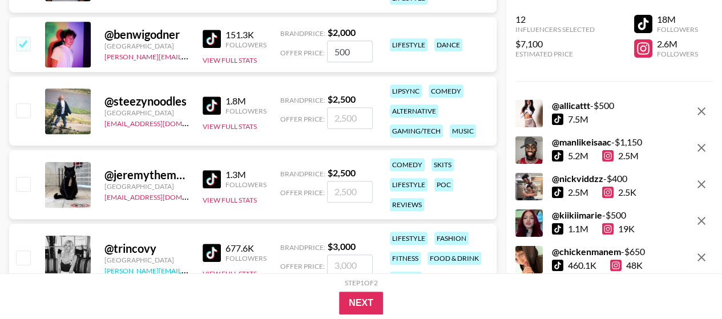
scroll to position [2570, 0]
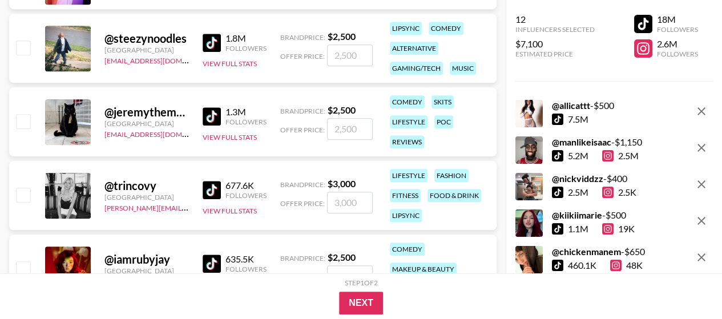
click at [212, 115] on img at bounding box center [212, 116] width 18 height 18
click at [211, 190] on img at bounding box center [212, 190] width 18 height 18
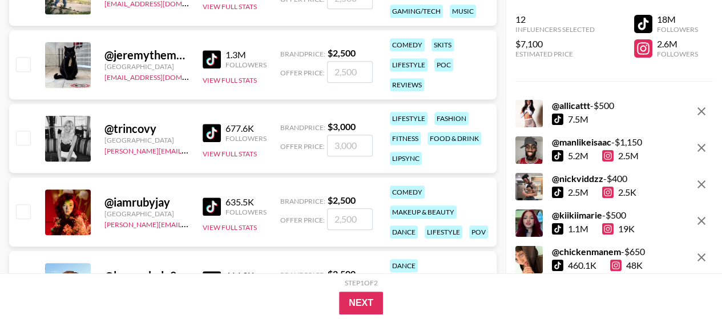
scroll to position [2684, 0]
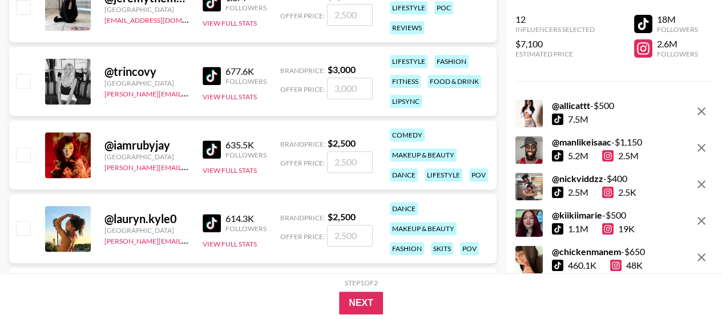
click at [211, 149] on img at bounding box center [212, 149] width 18 height 18
click at [218, 167] on button "View Full Stats" at bounding box center [230, 170] width 54 height 9
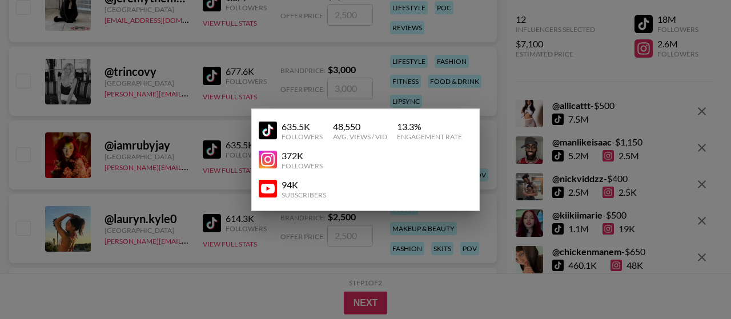
click at [268, 158] on img at bounding box center [268, 160] width 18 height 18
click at [174, 114] on div at bounding box center [365, 159] width 731 height 319
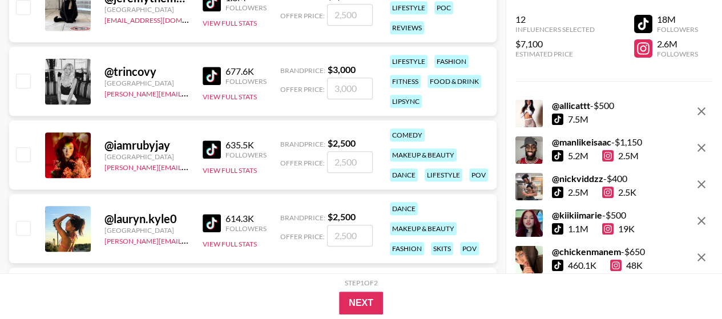
click at [347, 170] on input "number" at bounding box center [350, 162] width 46 height 22
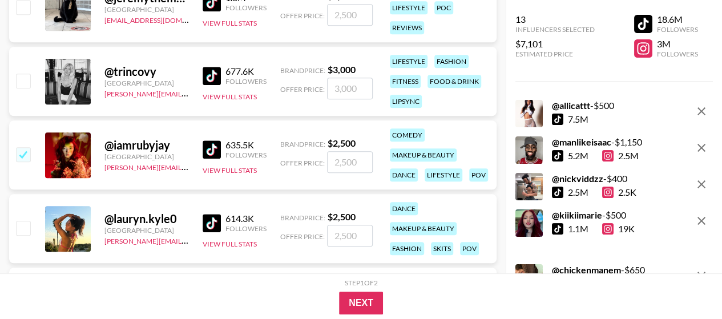
checkbox input "true"
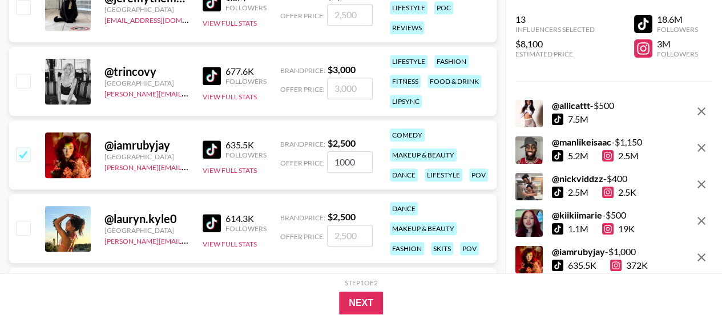
type input "1000"
click at [493, 134] on div "@ iamrubyjay [GEOGRAPHIC_DATA] [PERSON_NAME][EMAIL_ADDRESS][DOMAIN_NAME] 635.5K…" at bounding box center [253, 155] width 488 height 69
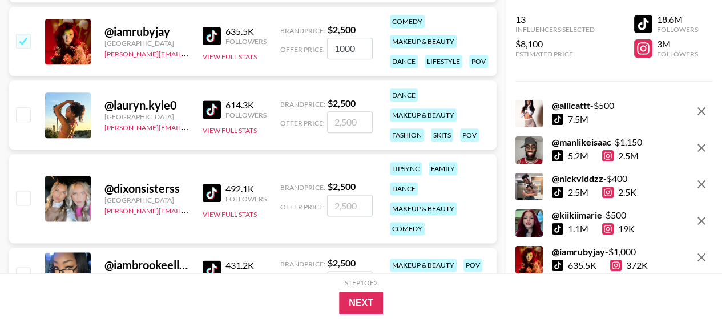
scroll to position [2798, 0]
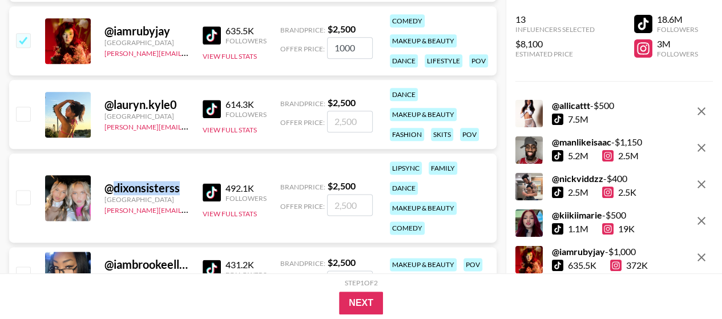
drag, startPoint x: 112, startPoint y: 188, endPoint x: 179, endPoint y: 188, distance: 66.8
click at [179, 188] on div "@ dixonsisterss" at bounding box center [147, 188] width 85 height 14
copy div "dixonsisterss"
click at [214, 195] on img at bounding box center [212, 192] width 18 height 18
click at [233, 212] on button "View Full Stats" at bounding box center [230, 214] width 54 height 9
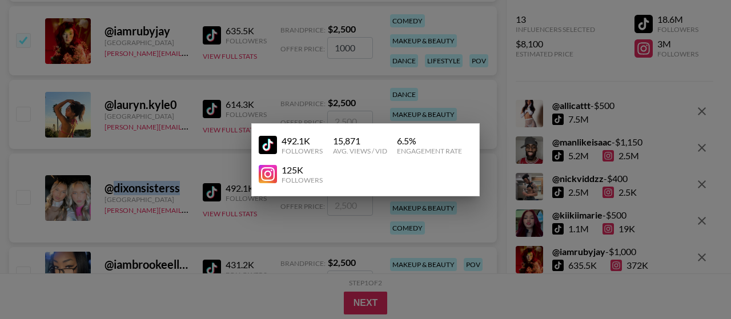
click at [270, 174] on img at bounding box center [268, 174] width 18 height 18
click at [176, 166] on div at bounding box center [365, 159] width 731 height 319
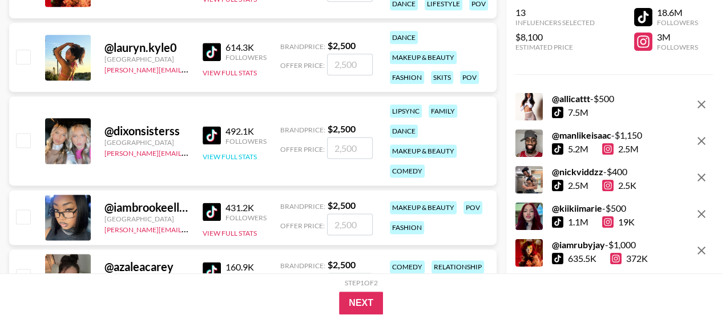
scroll to position [0, 0]
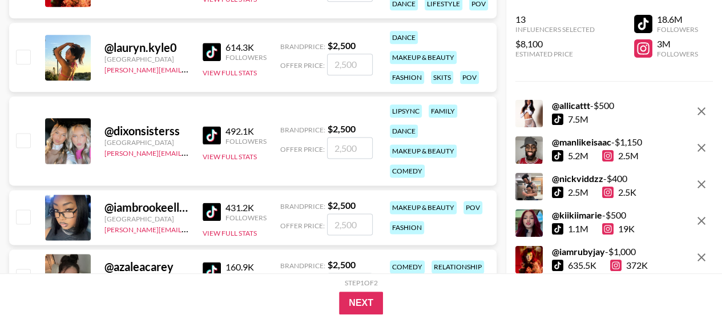
click at [215, 135] on img at bounding box center [212, 135] width 18 height 18
click at [212, 138] on img at bounding box center [212, 135] width 18 height 18
drag, startPoint x: 186, startPoint y: 133, endPoint x: 104, endPoint y: 133, distance: 81.7
click at [105, 133] on div "@ dixonsisterss" at bounding box center [147, 131] width 85 height 14
copy div "@ dixonsisterss"
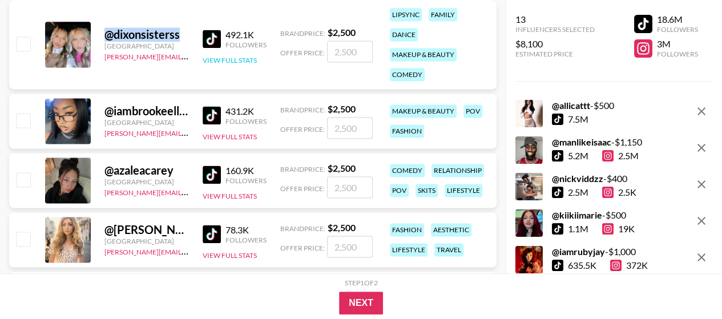
scroll to position [2970, 0]
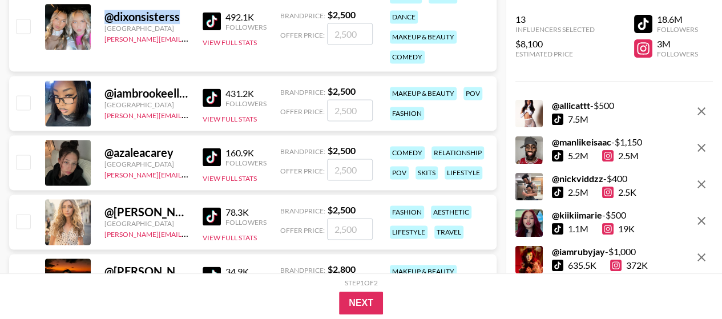
click at [212, 154] on img at bounding box center [212, 157] width 18 height 18
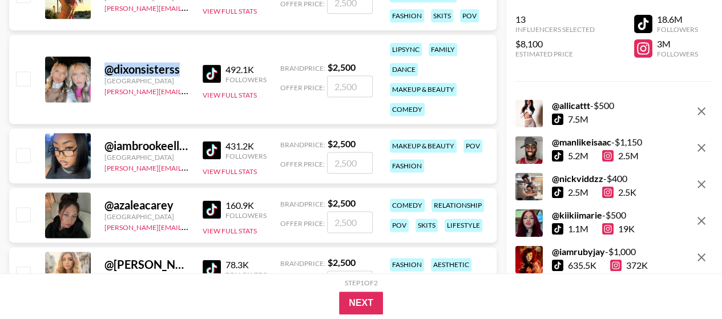
scroll to position [2855, 0]
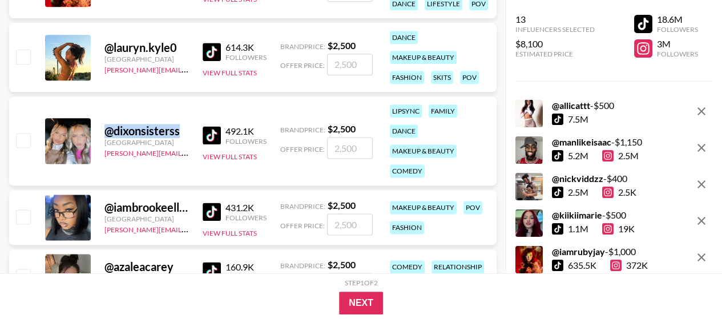
click at [214, 214] on img at bounding box center [212, 212] width 18 height 18
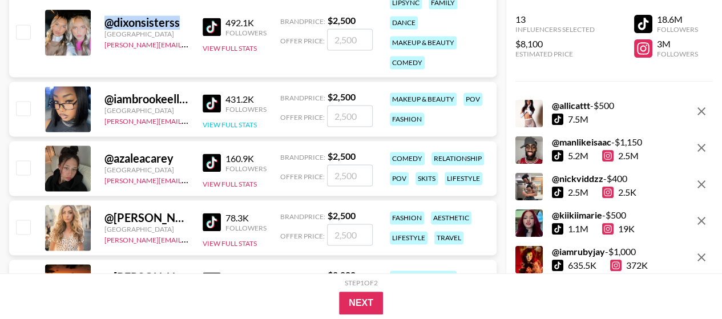
scroll to position [2970, 0]
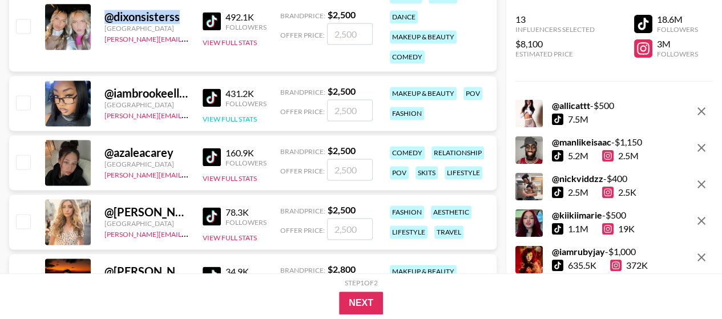
click at [226, 117] on button "View Full Stats" at bounding box center [230, 119] width 54 height 9
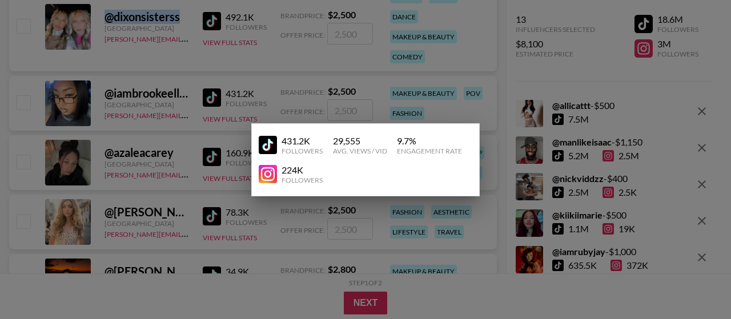
click at [269, 177] on img at bounding box center [268, 174] width 18 height 18
click at [314, 79] on div at bounding box center [365, 159] width 731 height 319
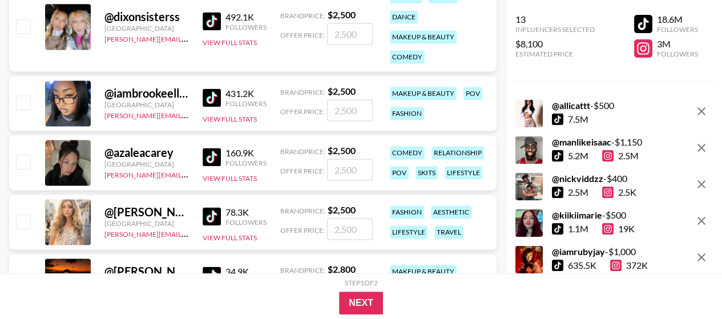
click at [340, 164] on input "number" at bounding box center [350, 170] width 46 height 22
click at [346, 108] on input "number" at bounding box center [350, 110] width 46 height 22
checkbox input "true"
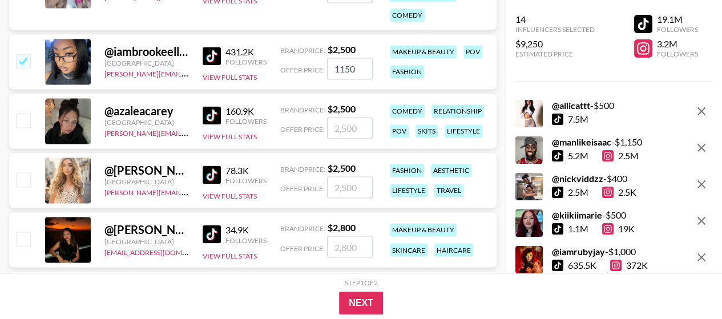
scroll to position [3027, 0]
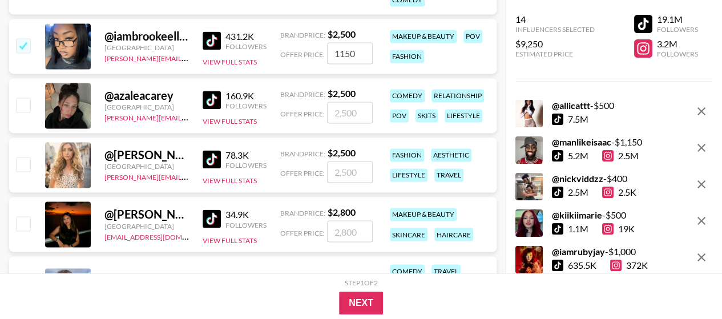
type input "1150"
click at [215, 160] on img at bounding box center [212, 159] width 18 height 18
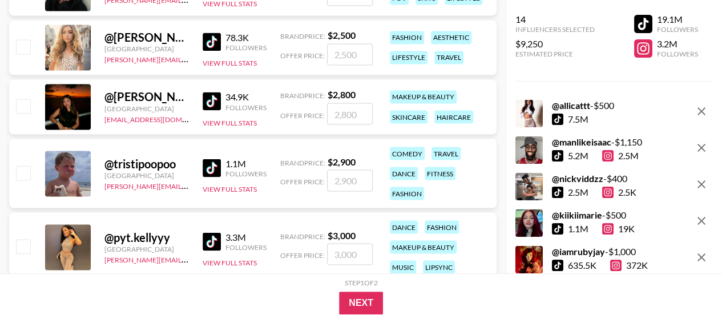
scroll to position [3198, 0]
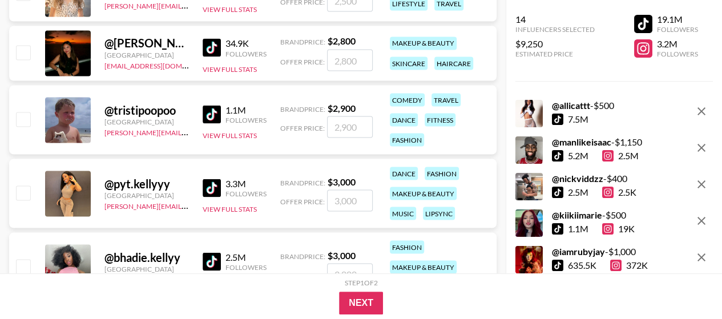
click at [210, 110] on img at bounding box center [212, 114] width 18 height 18
click at [212, 46] on img at bounding box center [212, 47] width 18 height 18
click at [239, 135] on button "View Full Stats" at bounding box center [230, 135] width 54 height 9
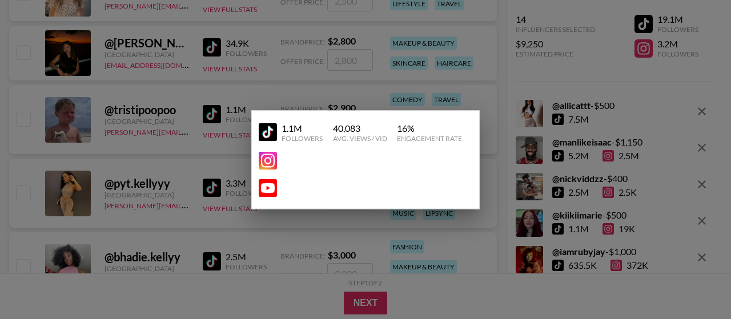
click at [268, 162] on img at bounding box center [268, 160] width 18 height 18
click at [237, 58] on div at bounding box center [365, 159] width 731 height 319
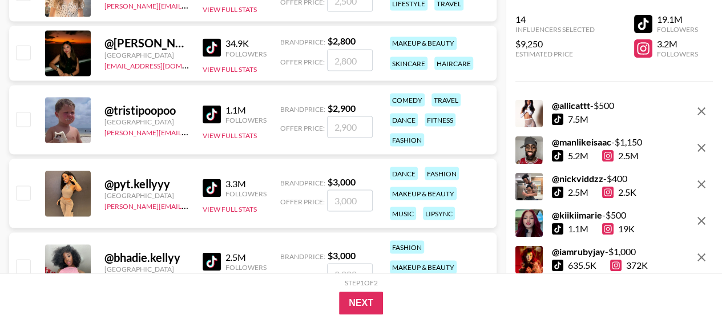
click at [358, 124] on input "number" at bounding box center [350, 127] width 46 height 22
type input "9"
checkbox input "true"
type input "900"
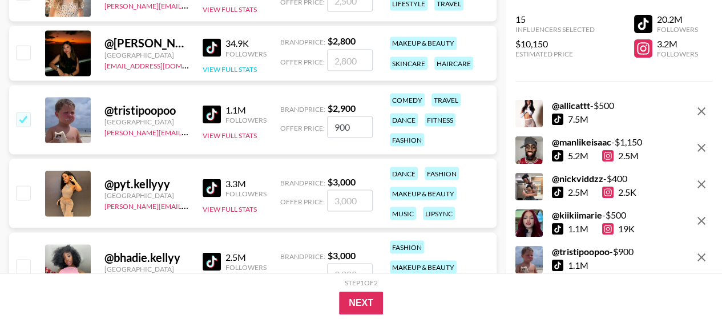
click at [240, 67] on button "View Full Stats" at bounding box center [230, 69] width 54 height 9
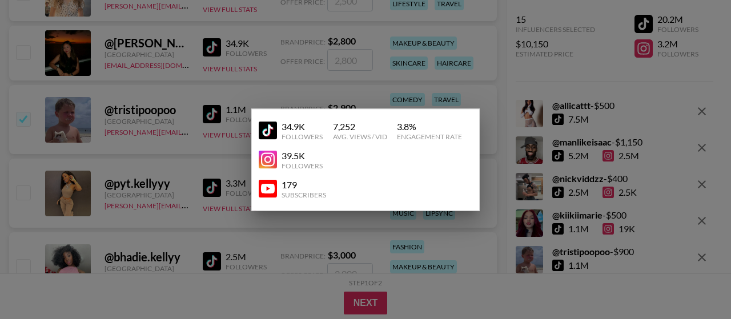
click at [267, 158] on img at bounding box center [268, 160] width 18 height 18
click at [495, 77] on div at bounding box center [365, 159] width 731 height 319
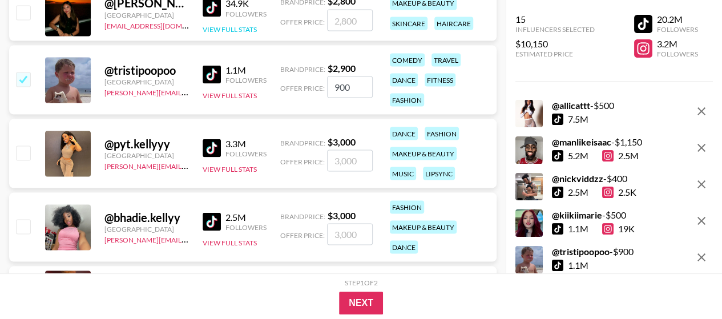
scroll to position [3255, 0]
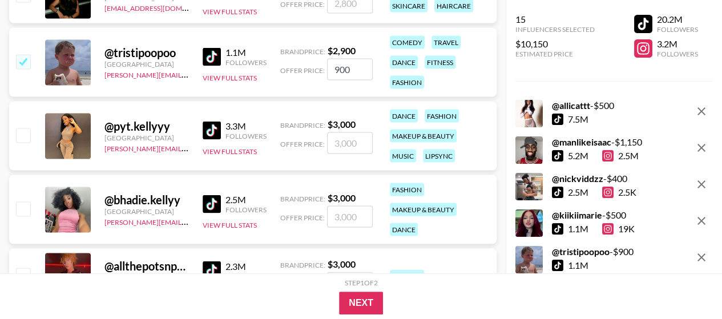
click at [209, 130] on img at bounding box center [212, 131] width 18 height 18
click at [229, 151] on button "View Full Stats" at bounding box center [230, 151] width 54 height 9
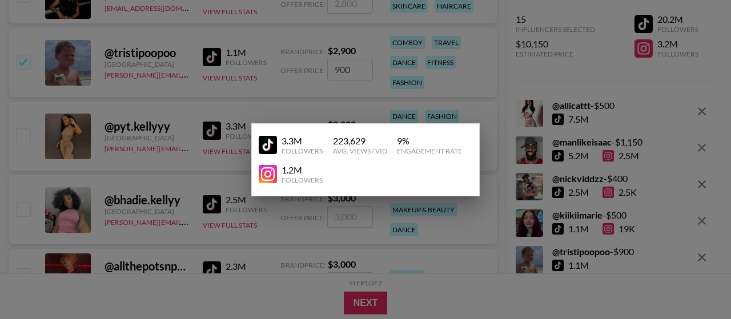
click at [265, 174] on img at bounding box center [268, 174] width 18 height 18
click at [431, 231] on div at bounding box center [365, 159] width 731 height 319
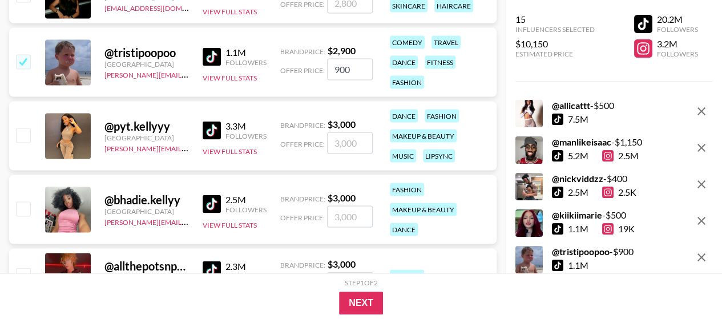
click at [342, 141] on input "number" at bounding box center [350, 143] width 46 height 22
type input "18"
checkbox input "true"
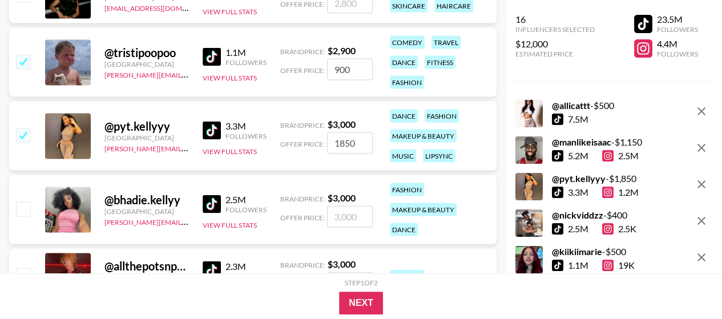
scroll to position [3312, 0]
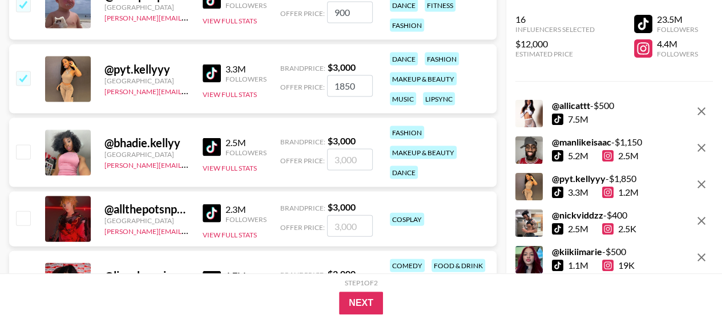
click at [216, 143] on img at bounding box center [212, 147] width 18 height 18
click at [344, 86] on input "1850" at bounding box center [350, 86] width 46 height 22
type input "1750"
click at [343, 159] on input "number" at bounding box center [350, 160] width 46 height 22
checkbox input "true"
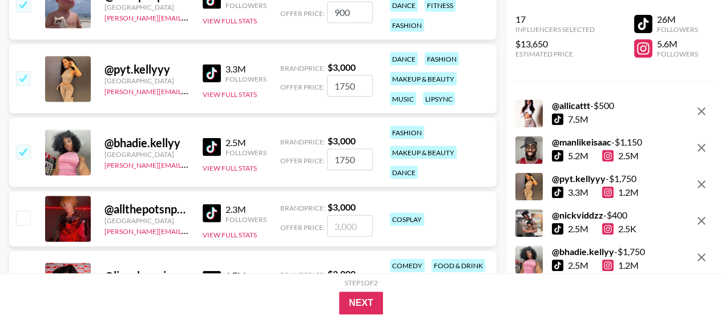
type input "1750"
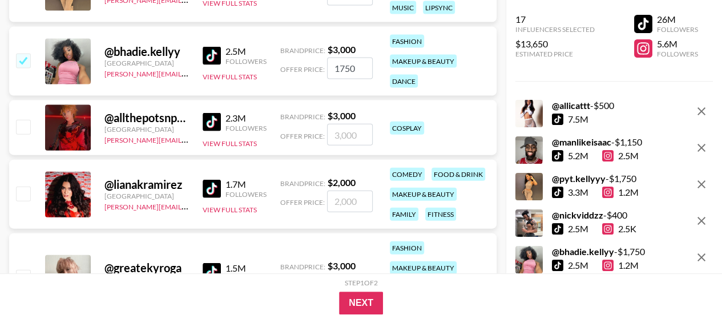
scroll to position [3427, 0]
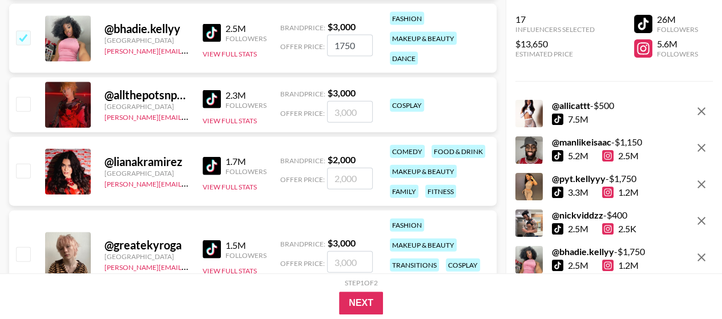
click at [211, 95] on img at bounding box center [212, 99] width 18 height 18
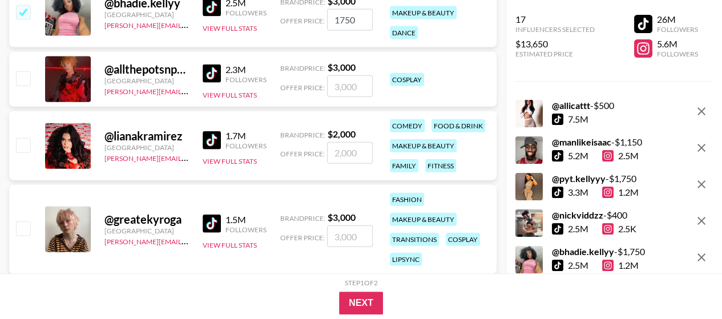
scroll to position [3541, 0]
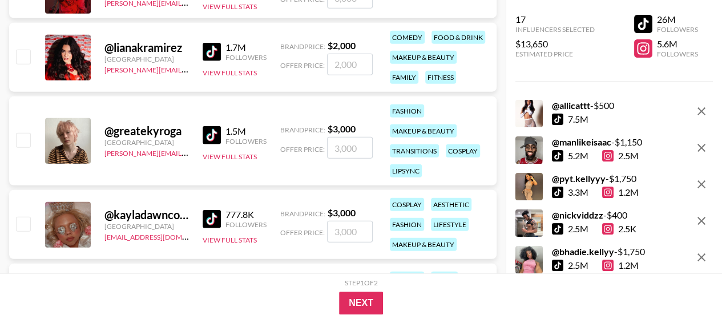
click at [215, 136] on img at bounding box center [212, 135] width 18 height 18
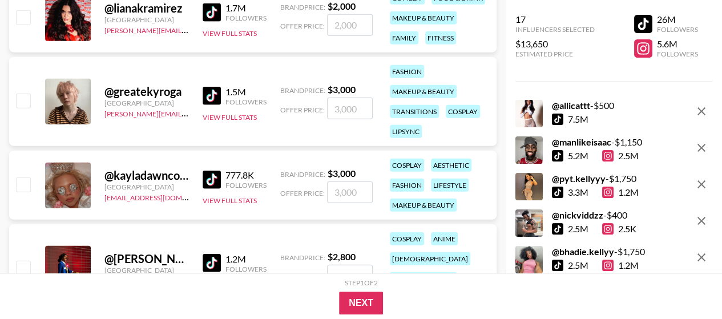
scroll to position [3598, 0]
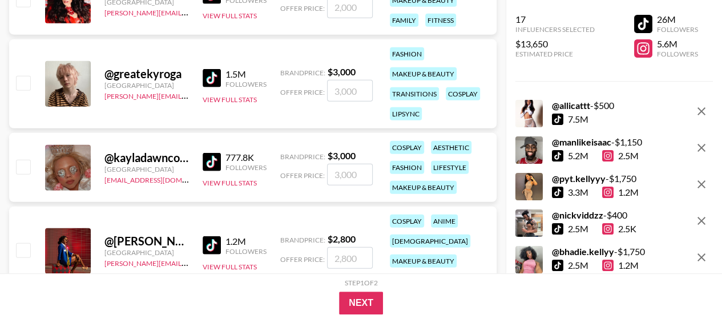
click at [208, 163] on img at bounding box center [212, 162] width 18 height 18
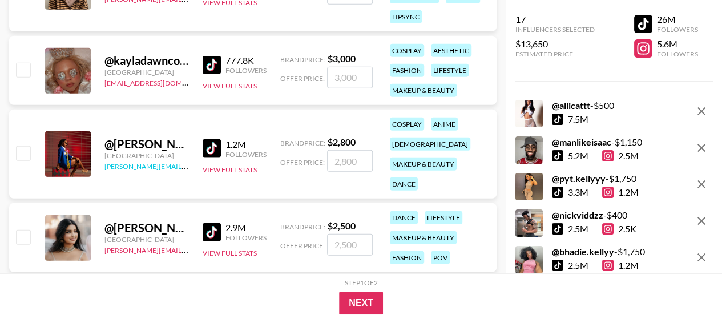
scroll to position [3712, 0]
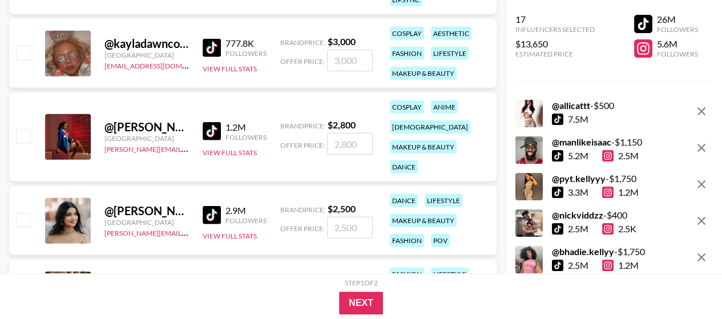
click at [217, 134] on img at bounding box center [212, 131] width 18 height 18
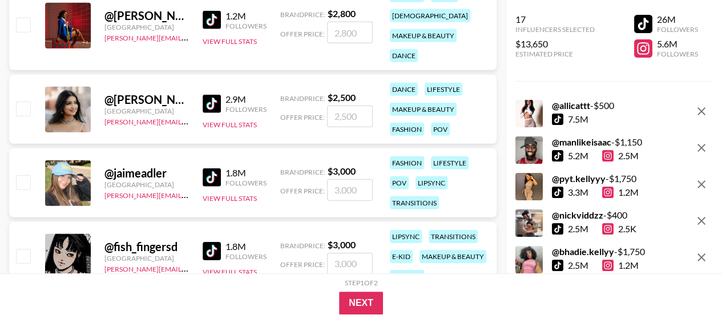
scroll to position [3826, 0]
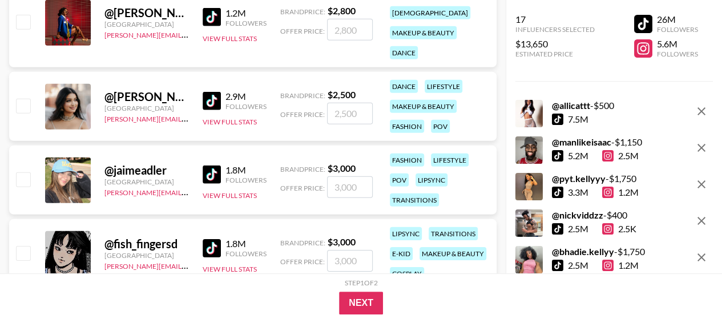
click at [216, 101] on img at bounding box center [212, 101] width 18 height 18
click at [346, 114] on input "number" at bounding box center [350, 114] width 46 height 22
checkbox input "true"
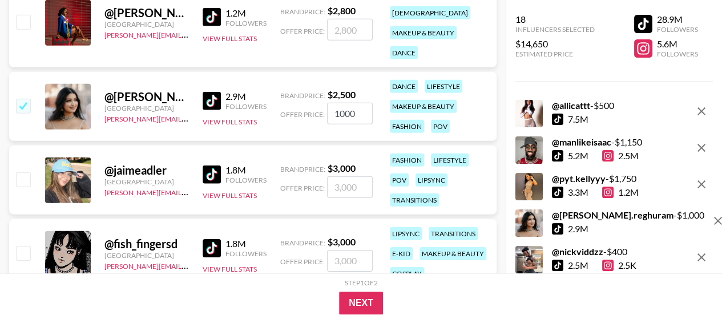
type input "1000"
click at [212, 172] on img at bounding box center [212, 175] width 18 height 18
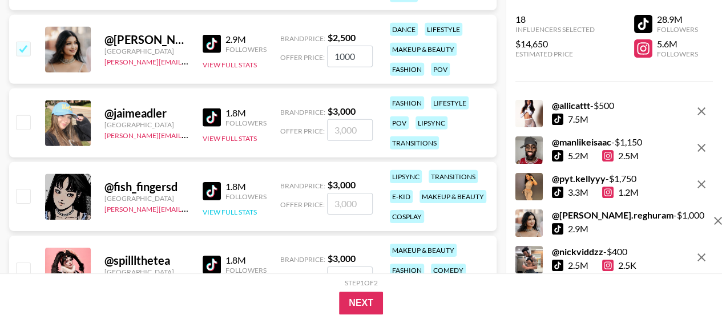
scroll to position [3941, 0]
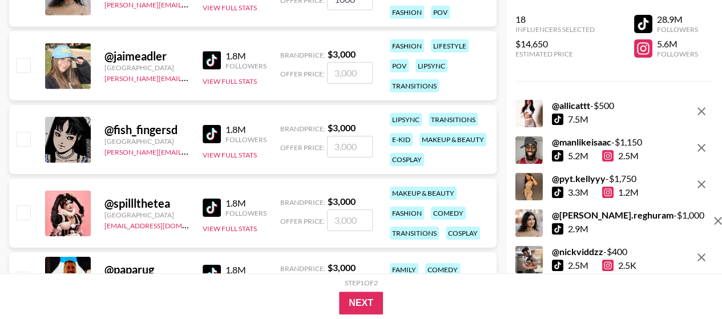
click at [216, 129] on img at bounding box center [212, 134] width 18 height 18
click at [225, 156] on button "View Full Stats" at bounding box center [230, 155] width 54 height 9
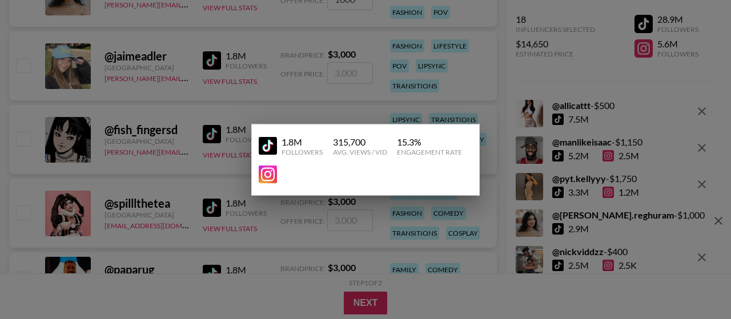
click at [272, 175] on img at bounding box center [268, 174] width 18 height 18
click at [286, 231] on div at bounding box center [365, 159] width 731 height 319
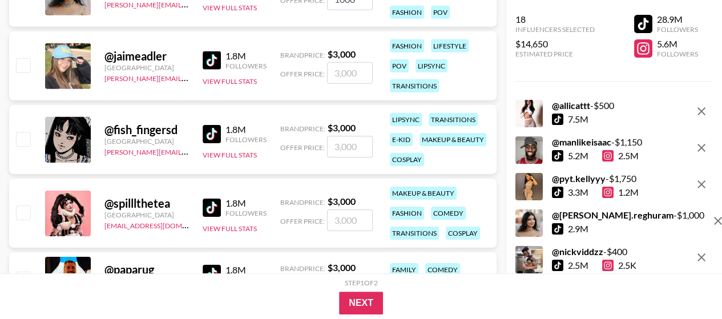
click at [350, 149] on input "number" at bounding box center [350, 147] width 46 height 22
checkbox input "true"
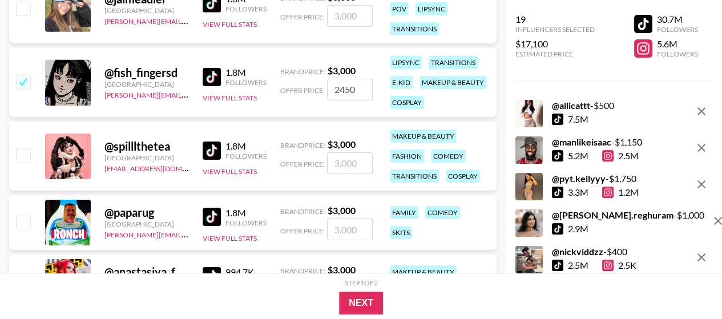
drag, startPoint x: 358, startPoint y: 90, endPoint x: 280, endPoint y: 87, distance: 77.7
click at [280, 87] on div "Offer Price: 2450" at bounding box center [326, 90] width 93 height 22
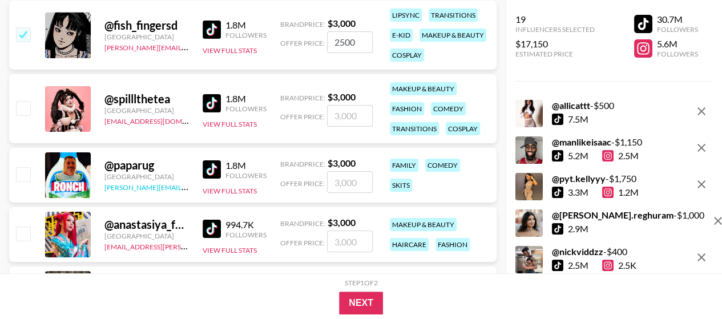
scroll to position [4112, 0]
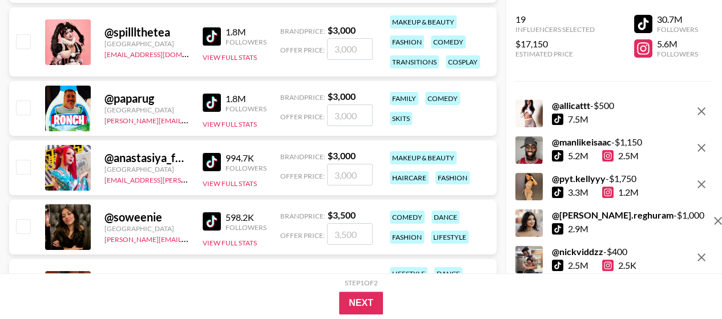
click at [212, 102] on img at bounding box center [212, 103] width 18 height 18
click at [211, 156] on img at bounding box center [212, 162] width 18 height 18
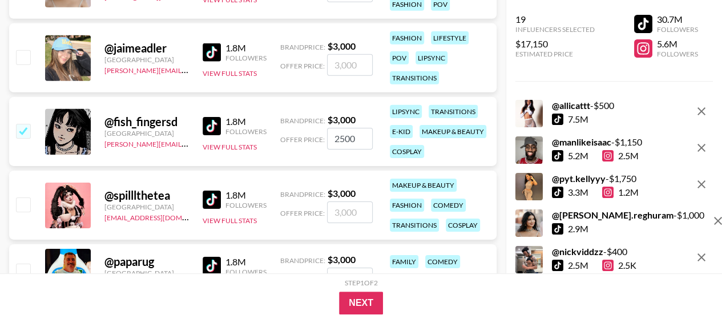
scroll to position [3883, 0]
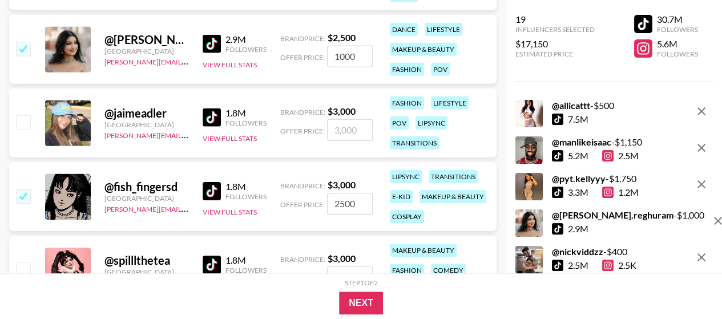
click at [343, 200] on input "2500" at bounding box center [350, 204] width 46 height 22
type input "2350"
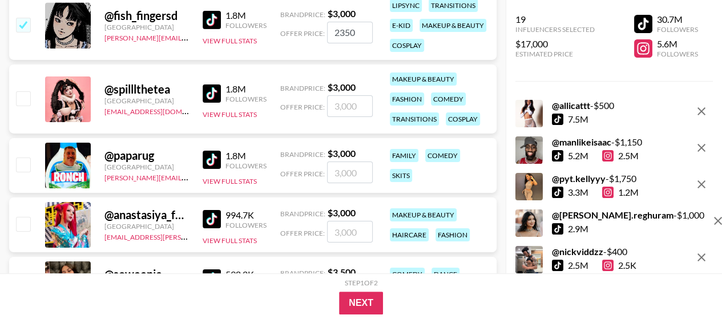
scroll to position [4169, 0]
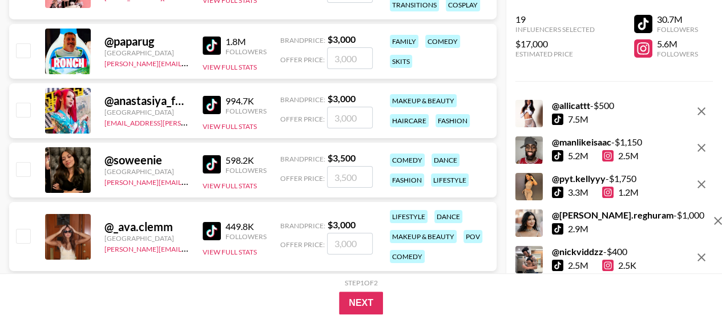
click at [350, 127] on input "number" at bounding box center [350, 118] width 46 height 22
click at [350, 113] on input "number" at bounding box center [350, 118] width 46 height 22
click at [232, 126] on button "View Full Stats" at bounding box center [230, 126] width 54 height 9
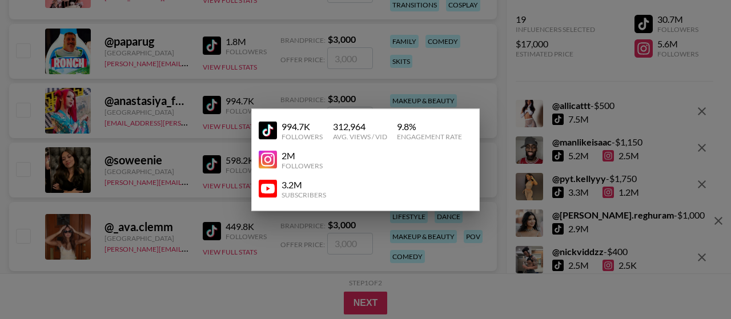
click at [272, 156] on img at bounding box center [268, 160] width 18 height 18
click at [342, 83] on div at bounding box center [365, 159] width 731 height 319
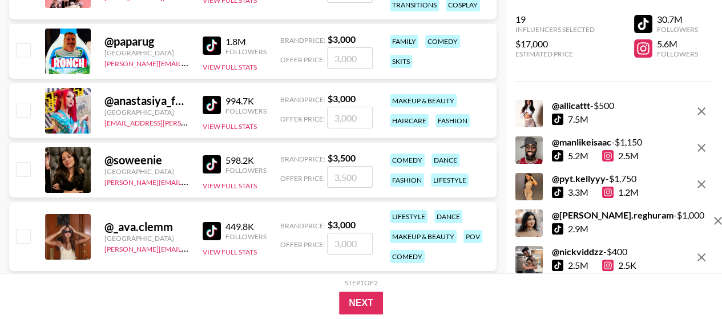
click at [359, 119] on input "number" at bounding box center [350, 118] width 46 height 22
checkbox input "true"
type input "2450"
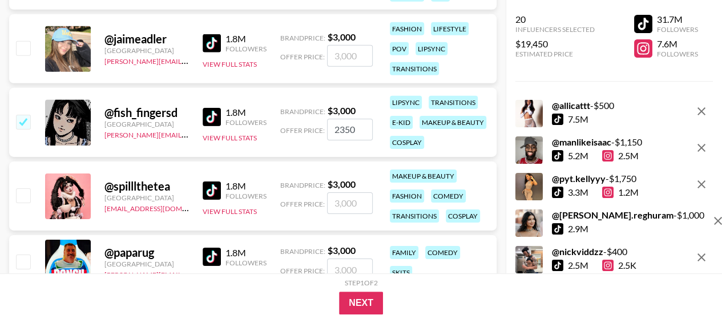
scroll to position [3941, 0]
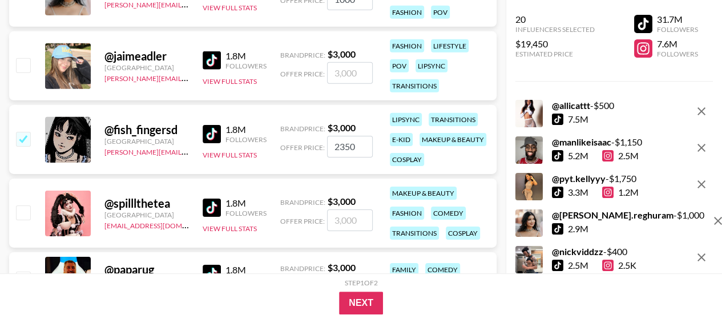
click at [357, 146] on input "2350" at bounding box center [350, 147] width 46 height 22
click at [344, 147] on input "2350" at bounding box center [350, 147] width 46 height 22
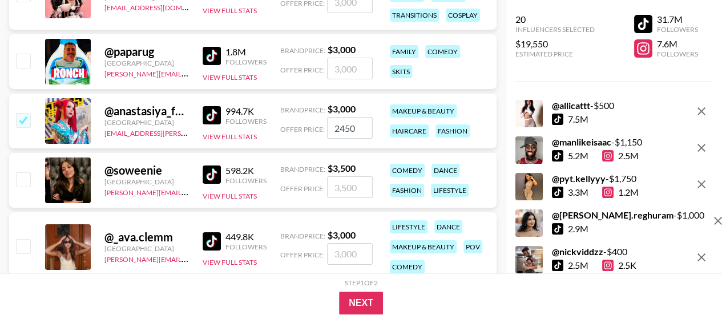
scroll to position [4226, 0]
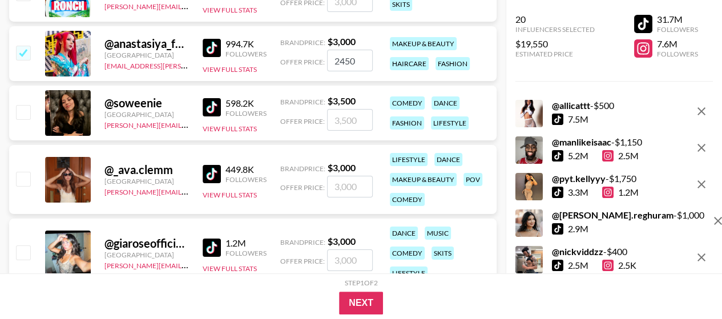
type input "2450"
drag, startPoint x: 170, startPoint y: 168, endPoint x: 116, endPoint y: 168, distance: 53.7
click at [116, 168] on div "@ _ava.clemm" at bounding box center [147, 170] width 85 height 14
copy div "_ava.clemm"
click at [361, 66] on input "2450" at bounding box center [350, 61] width 46 height 22
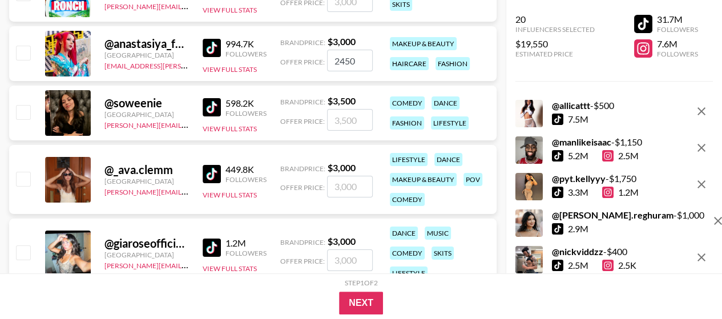
checkbox input "false"
drag, startPoint x: 166, startPoint y: 100, endPoint x: 115, endPoint y: 103, distance: 51.5
click at [115, 103] on div "@ soweenie" at bounding box center [147, 103] width 85 height 14
copy div "soweenie"
drag, startPoint x: 168, startPoint y: 170, endPoint x: 111, endPoint y: 170, distance: 57.1
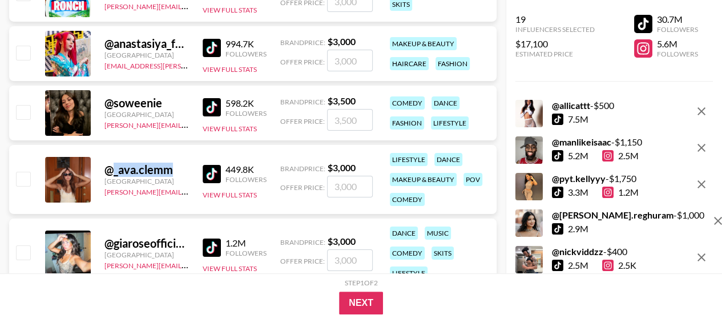
click at [111, 170] on div "@ _ava.clemm" at bounding box center [147, 170] width 85 height 14
copy div "_ava.clemm"
click at [210, 165] on img at bounding box center [212, 174] width 18 height 18
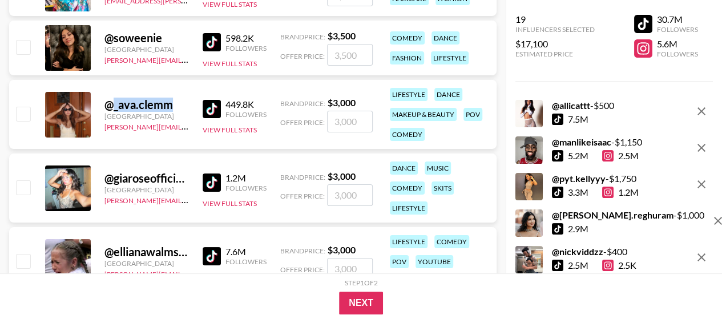
scroll to position [4340, 0]
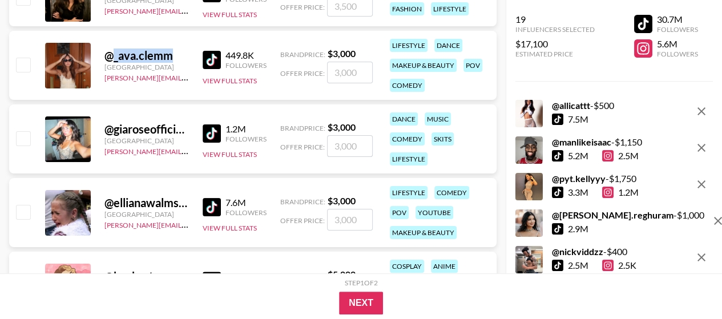
click at [212, 134] on img at bounding box center [212, 133] width 18 height 18
click at [209, 131] on img at bounding box center [212, 133] width 18 height 18
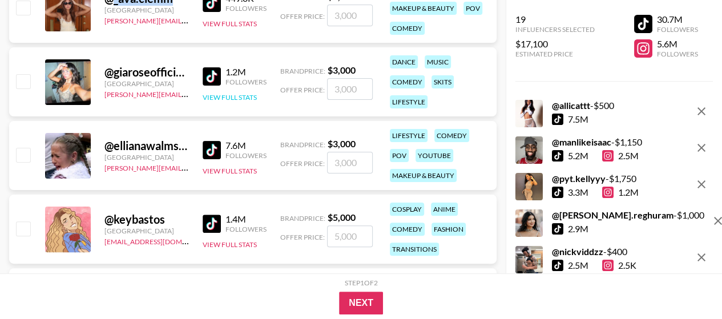
click at [234, 100] on button "View Full Stats" at bounding box center [230, 97] width 54 height 9
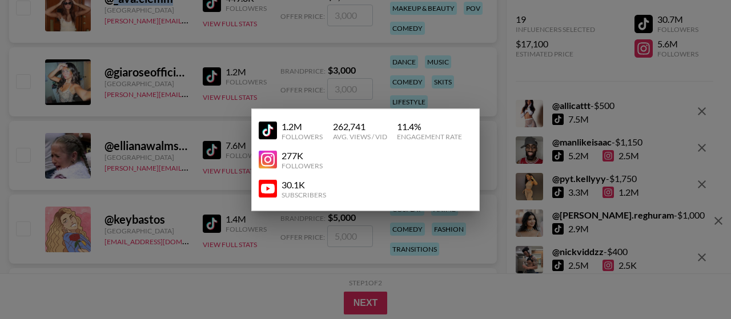
click at [272, 163] on img at bounding box center [268, 160] width 18 height 18
click at [267, 126] on img at bounding box center [268, 131] width 18 height 18
click at [370, 85] on div at bounding box center [365, 159] width 731 height 319
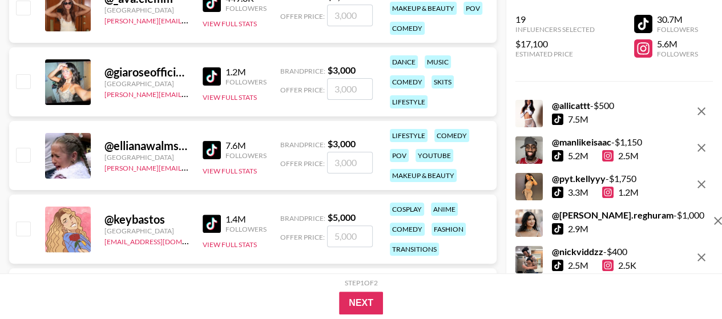
click at [345, 91] on input "number" at bounding box center [350, 89] width 46 height 22
type input "2"
checkbox input "true"
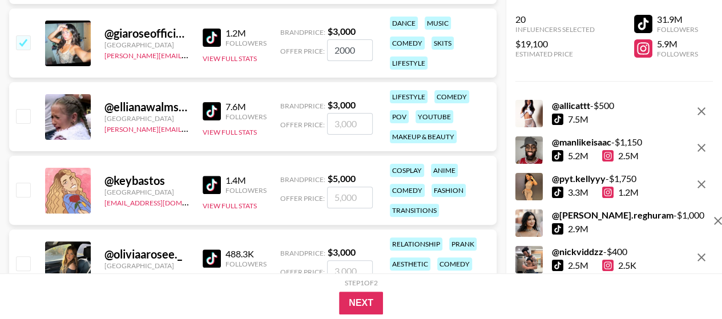
scroll to position [4455, 0]
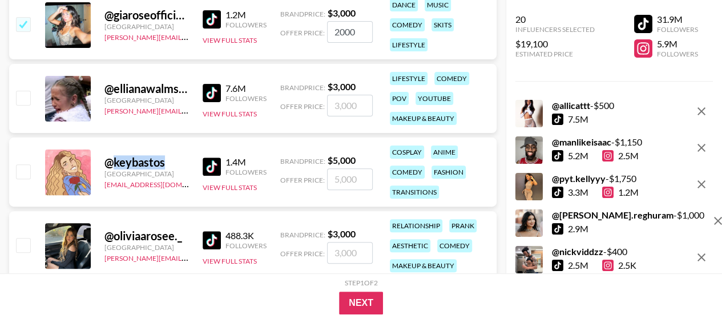
drag, startPoint x: 169, startPoint y: 160, endPoint x: 113, endPoint y: 157, distance: 56.1
click at [113, 157] on div "@ keybastos" at bounding box center [147, 162] width 85 height 14
copy div "keybastos"
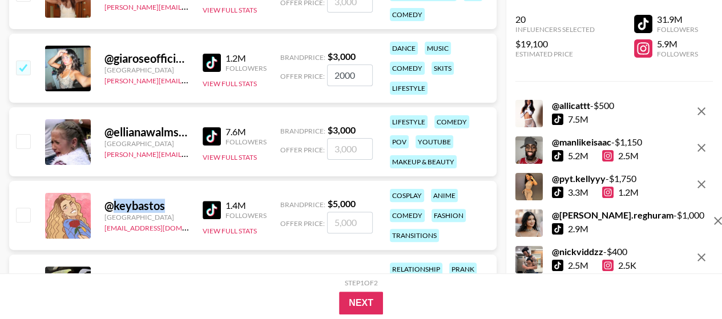
scroll to position [4397, 0]
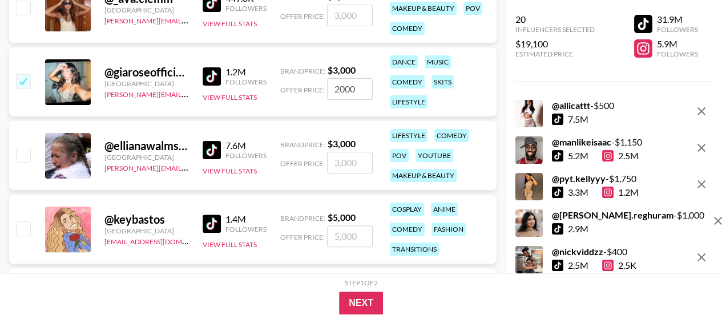
drag, startPoint x: 359, startPoint y: 90, endPoint x: 307, endPoint y: 89, distance: 52.0
click at [307, 89] on div "Offer Price: 2000" at bounding box center [326, 89] width 93 height 22
drag, startPoint x: 360, startPoint y: 89, endPoint x: 339, endPoint y: 91, distance: 21.8
click at [339, 91] on input "1500" at bounding box center [350, 89] width 46 height 22
type input "1700"
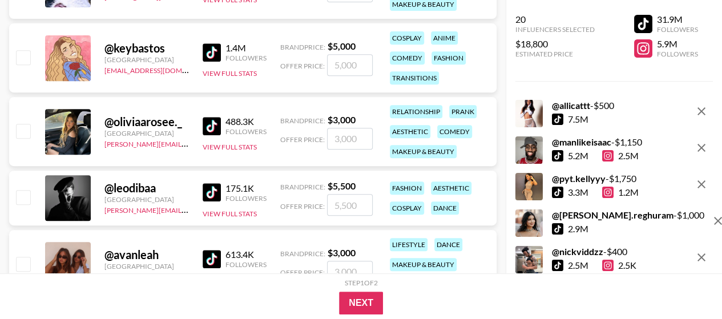
scroll to position [4626, 0]
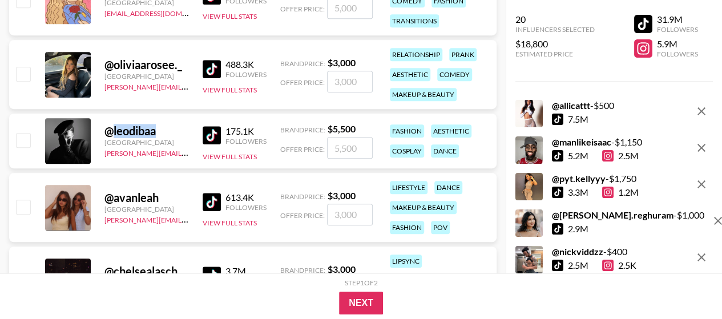
drag, startPoint x: 166, startPoint y: 133, endPoint x: 113, endPoint y: 132, distance: 52.6
click at [113, 132] on div "@ leodibaa" at bounding box center [147, 131] width 85 height 14
copy div "leodibaa"
drag, startPoint x: 171, startPoint y: 199, endPoint x: 114, endPoint y: 199, distance: 56.5
click at [114, 199] on div "@ avanleah" at bounding box center [147, 198] width 85 height 14
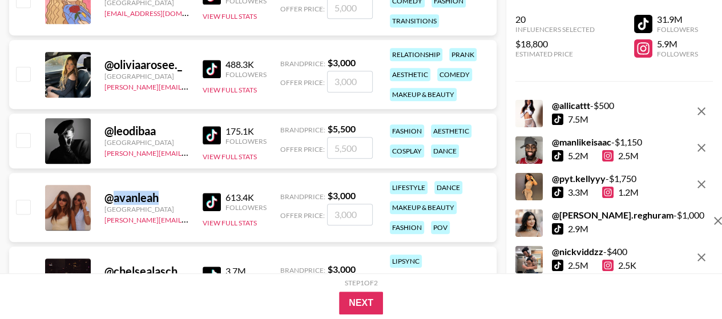
copy div "avanleah"
click at [216, 202] on img at bounding box center [212, 202] width 18 height 18
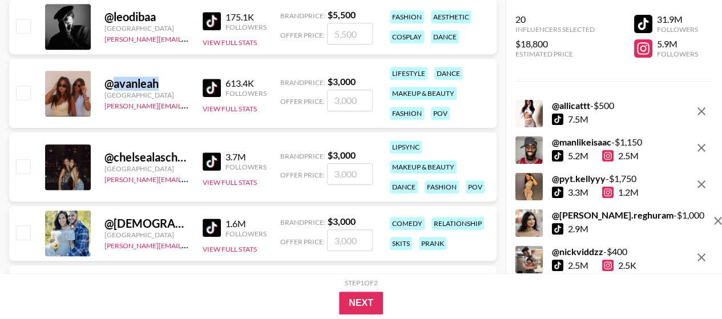
click at [214, 165] on img at bounding box center [212, 161] width 18 height 18
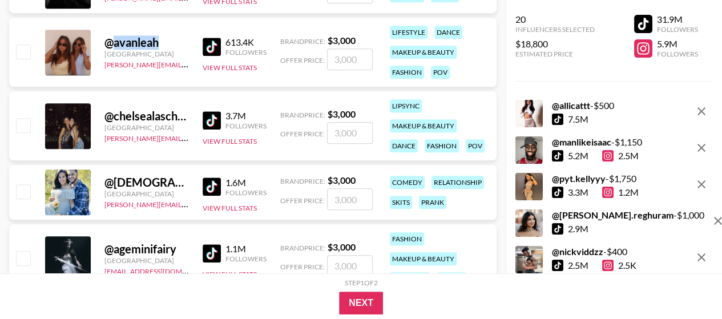
scroll to position [4797, 0]
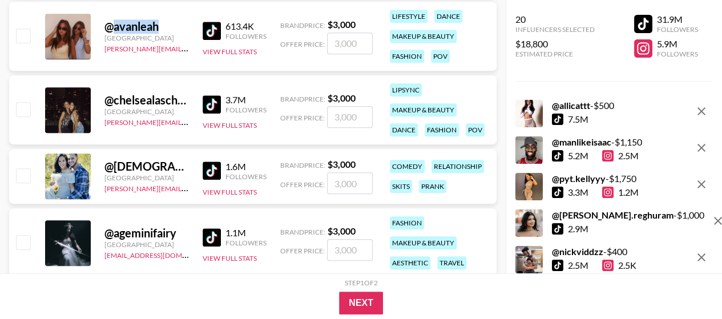
click at [208, 164] on img at bounding box center [212, 171] width 18 height 18
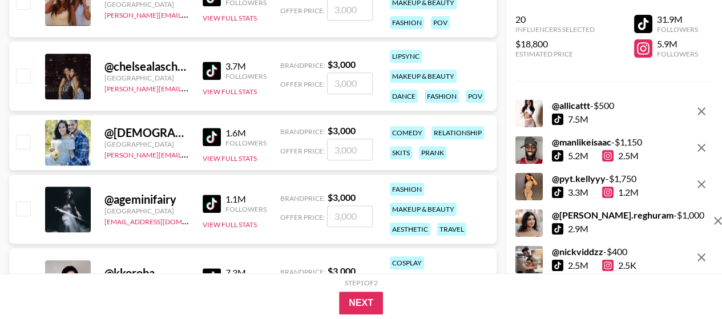
scroll to position [4854, 0]
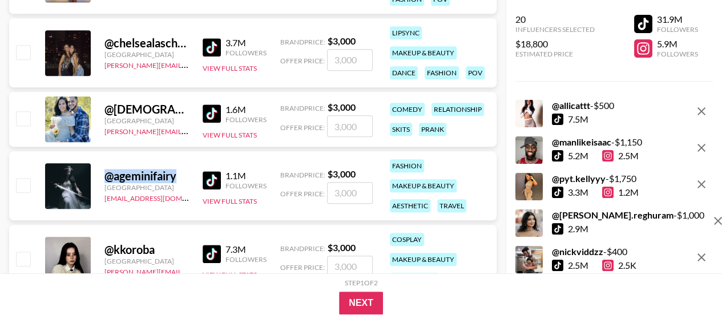
drag, startPoint x: 183, startPoint y: 179, endPoint x: 109, endPoint y: 179, distance: 74.8
click at [109, 179] on div "@ ageminifairy" at bounding box center [147, 176] width 85 height 14
drag, startPoint x: 113, startPoint y: 176, endPoint x: 184, endPoint y: 175, distance: 70.8
click at [184, 175] on div "@ ageminifairy" at bounding box center [147, 176] width 85 height 14
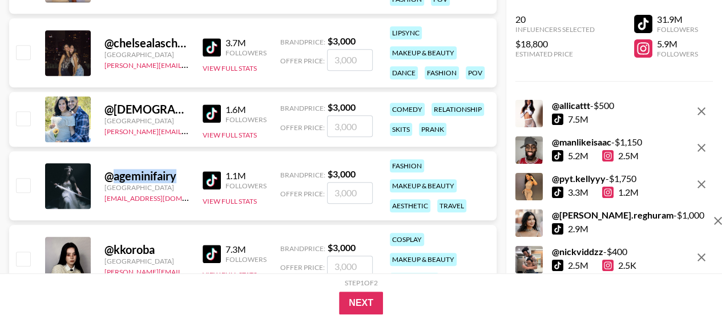
copy div "ageminifairy"
click at [206, 176] on img at bounding box center [212, 180] width 18 height 18
click at [343, 195] on input "number" at bounding box center [350, 193] width 46 height 22
type input "1"
checkbox input "true"
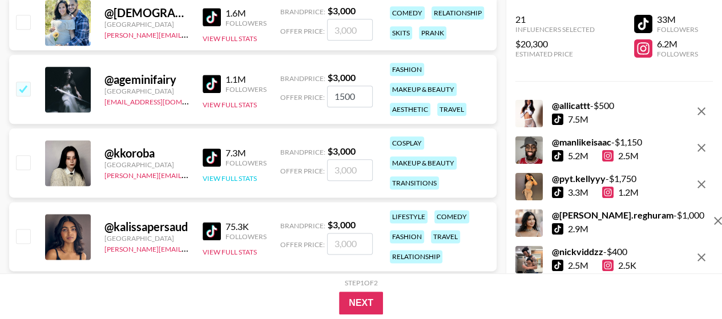
scroll to position [4969, 0]
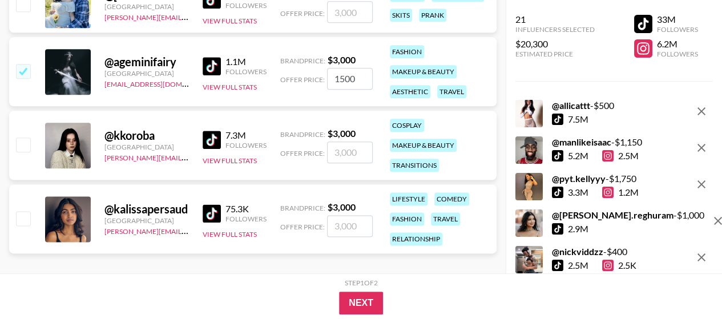
type input "1500"
drag, startPoint x: 156, startPoint y: 139, endPoint x: 113, endPoint y: 138, distance: 43.4
click at [113, 138] on div "@ [GEOGRAPHIC_DATA]" at bounding box center [147, 135] width 85 height 14
copy div "kkoroba"
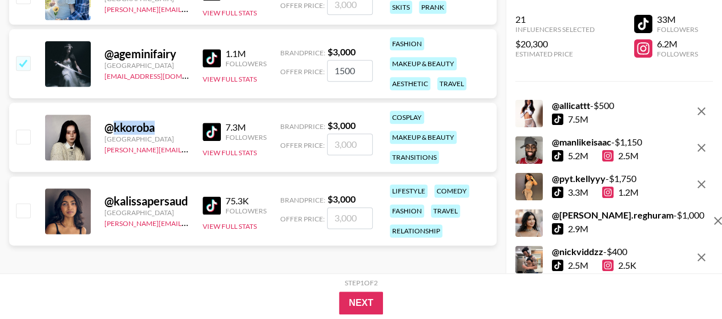
scroll to position [4979, 0]
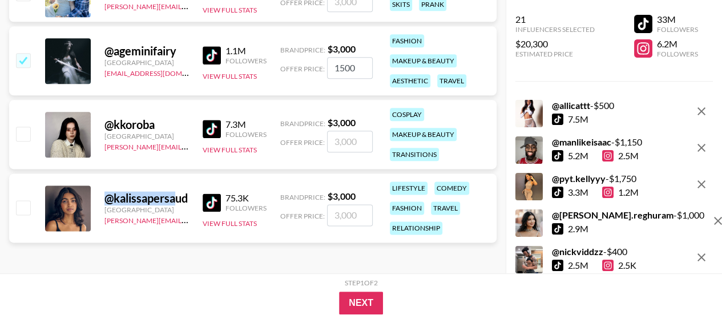
drag, startPoint x: 106, startPoint y: 198, endPoint x: 179, endPoint y: 198, distance: 72.5
click at [179, 198] on div "@ kalissapersaud" at bounding box center [147, 198] width 85 height 14
click at [212, 196] on img at bounding box center [212, 203] width 18 height 18
click at [343, 214] on input "number" at bounding box center [350, 215] width 46 height 22
click at [352, 304] on button "Next" at bounding box center [361, 303] width 44 height 23
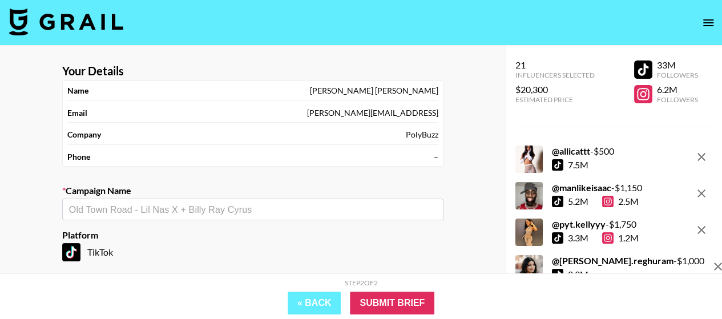
scroll to position [57, 0]
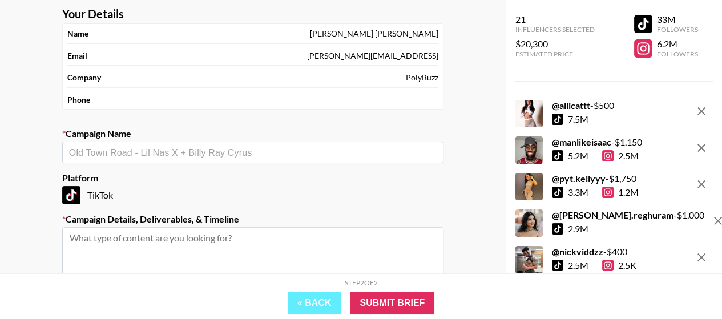
click at [130, 146] on input "text" at bounding box center [253, 152] width 368 height 13
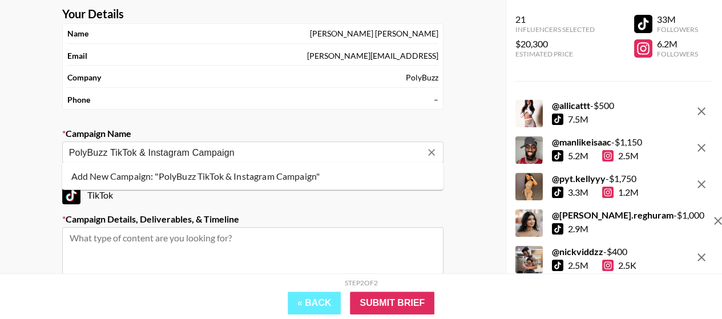
click at [108, 152] on input "PolyBuzz TikTok & Instagram Campaign" at bounding box center [245, 152] width 352 height 13
type input "PolyBuzz AI Chatbot TikTok & Instagram Campaign"
click at [40, 195] on div "Your Details Name [PERSON_NAME] Email [PERSON_NAME][EMAIL_ADDRESS] Company Poly…" at bounding box center [253, 202] width 506 height 426
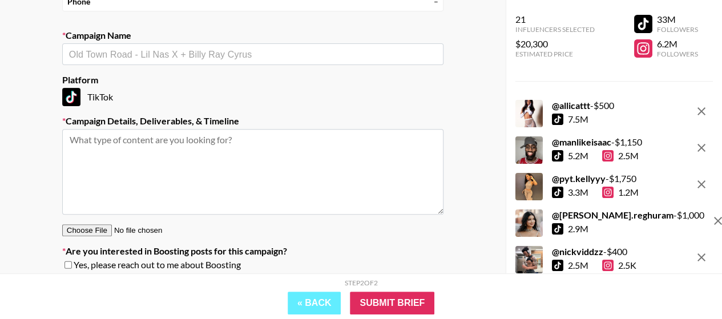
scroll to position [171, 0]
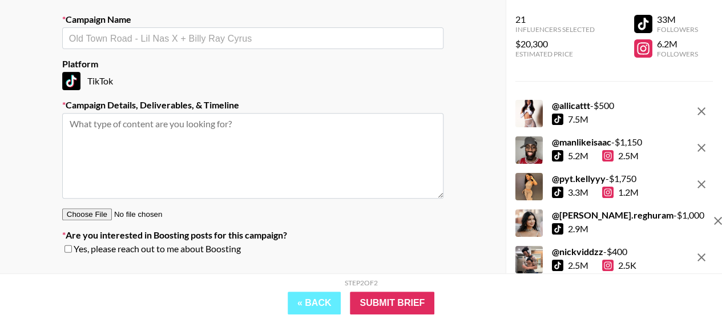
click at [147, 140] on textarea at bounding box center [252, 156] width 381 height 86
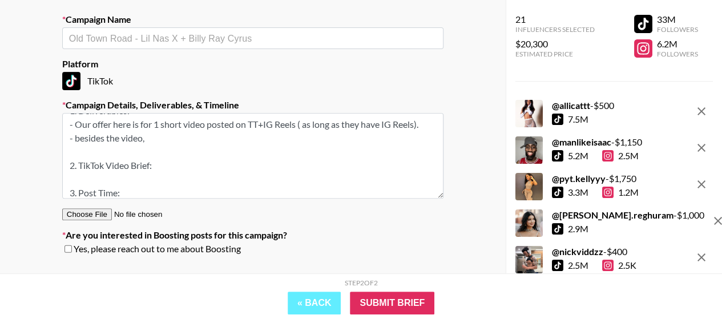
scroll to position [27, 0]
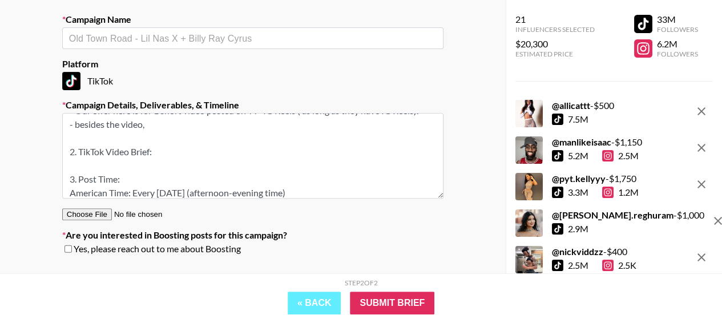
click at [296, 194] on textarea "1. Deliverables: - Our offer here is for 1 short video posted on TT+IG Reels ( …" at bounding box center [252, 156] width 381 height 86
click at [187, 191] on textarea "1. Deliverables: - Our offer here is for 1 short video posted on TT+IG Reels ( …" at bounding box center [252, 156] width 381 height 86
click at [330, 191] on textarea "1. Deliverables: - Our offer here is for 1 short video posted on TT+IG Reels ( …" at bounding box center [252, 156] width 381 height 86
click at [174, 128] on textarea "1. Deliverables: - Our offer here is for 1 short video posted on TT+IG Reels ( …" at bounding box center [252, 156] width 381 height 86
paste textarea "including 1-week link in bio on both platforms and TikTok 60-day spark ad code …"
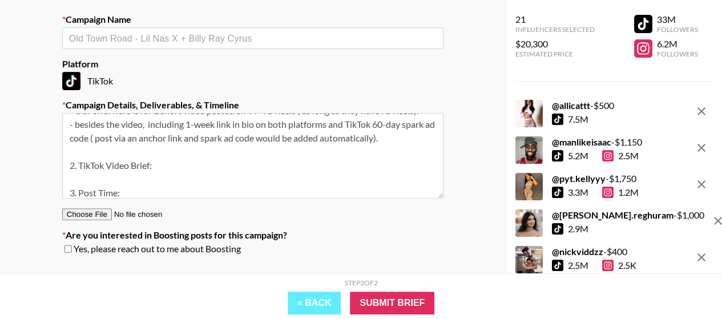
click at [148, 124] on textarea "1. Deliverables: - Our offer here is for 1 short video posted on TT+IG Reels ( …" at bounding box center [252, 156] width 381 height 86
click at [163, 160] on textarea "1. Deliverables: - Our offer here is for 1 short video posted on TT+IG Reels ( …" at bounding box center [252, 156] width 381 height 86
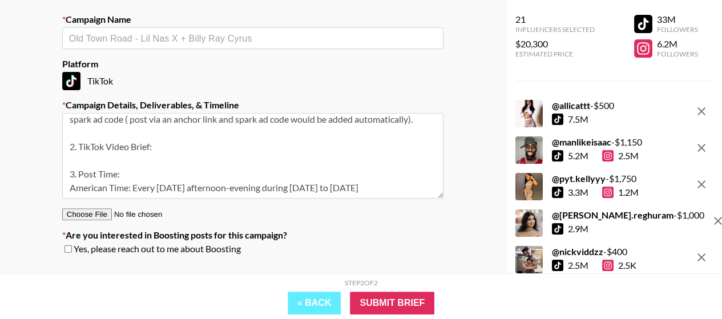
scroll to position [59, 0]
click at [175, 146] on textarea "1. Deliverables: - Our offer here is for 1 short video posted on TT+IG Reels ( …" at bounding box center [252, 156] width 381 height 86
paste textarea "[URL][DOMAIN_NAME]"
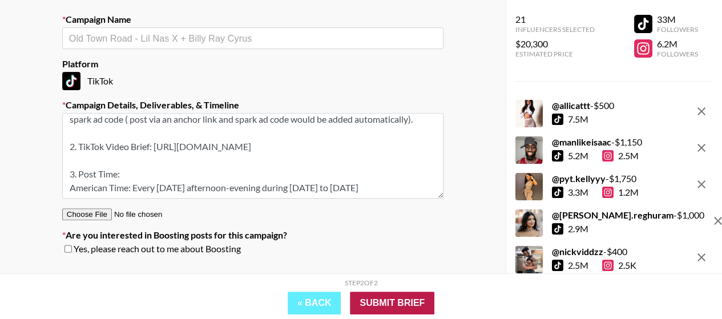
type textarea "1. Deliverables: - Our offer here is for 1 short video posted on TT+IG Reels ( …"
click at [391, 303] on input "Submit Brief" at bounding box center [392, 303] width 85 height 23
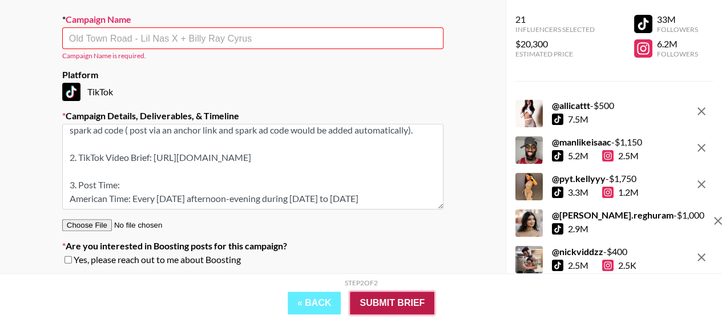
click at [395, 302] on input "Submit Brief" at bounding box center [392, 303] width 85 height 23
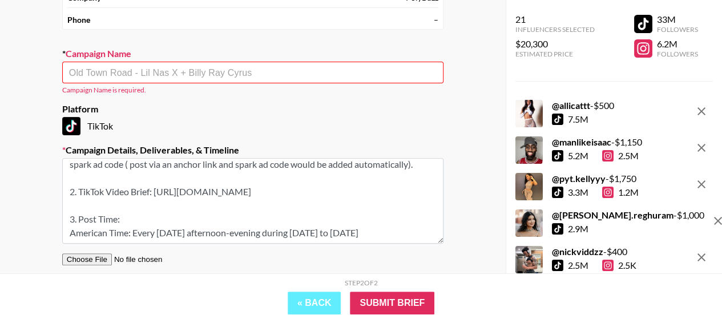
scroll to position [114, 0]
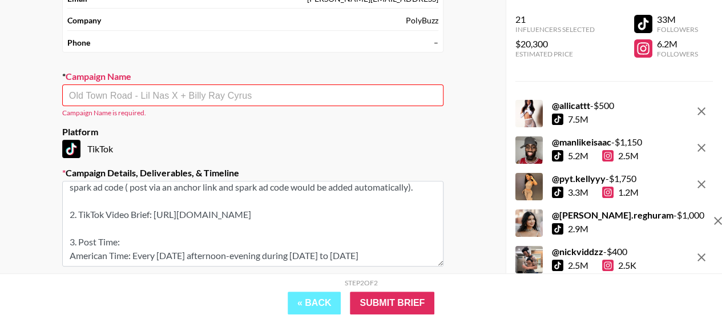
click at [179, 94] on input "text" at bounding box center [253, 95] width 368 height 13
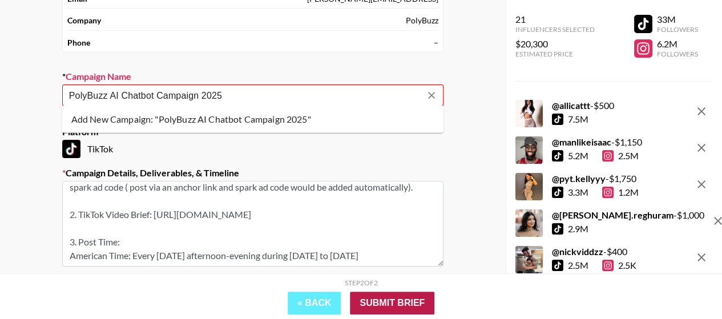
type input "PolyBuzz AI Chatbot Campaign 2025"
click at [409, 297] on input "Submit Brief" at bounding box center [392, 303] width 85 height 23
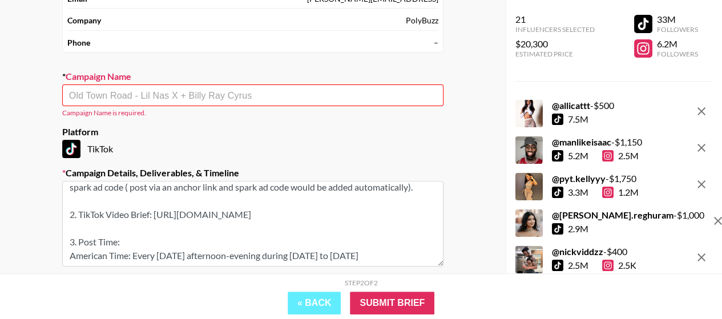
click at [173, 97] on input "text" at bounding box center [253, 95] width 368 height 13
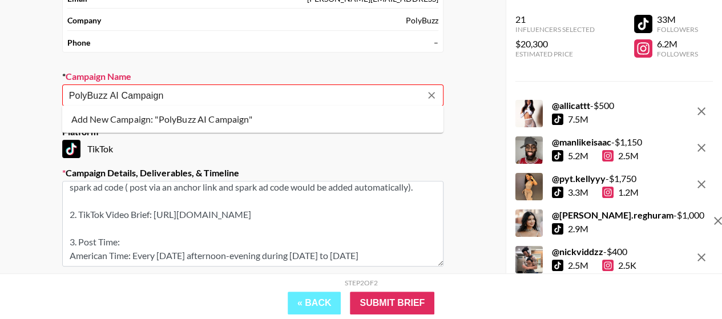
type input "PolyBuzz AI Campaign"
click at [475, 142] on div "Your Details Name [PERSON_NAME] Email [PERSON_NAME][EMAIL_ADDRESS] Company Poly…" at bounding box center [253, 149] width 506 height 437
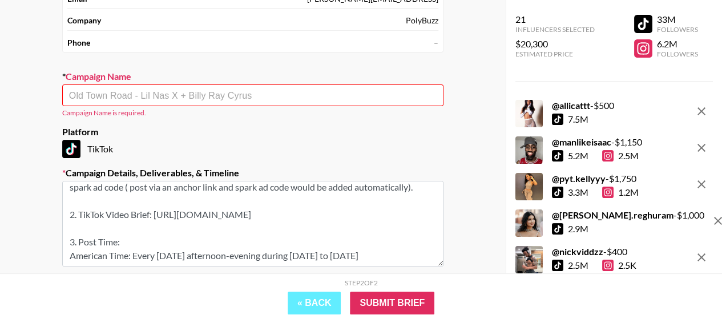
click at [250, 94] on input "text" at bounding box center [253, 95] width 368 height 13
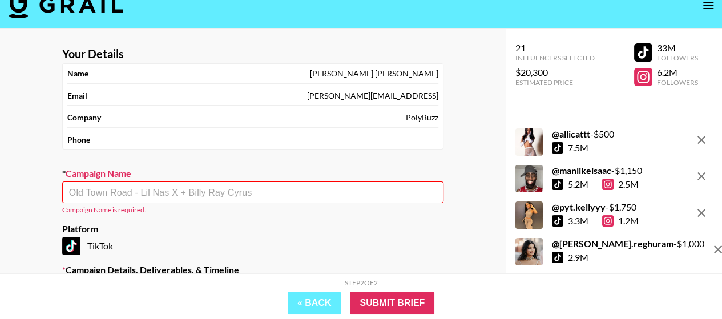
scroll to position [0, 0]
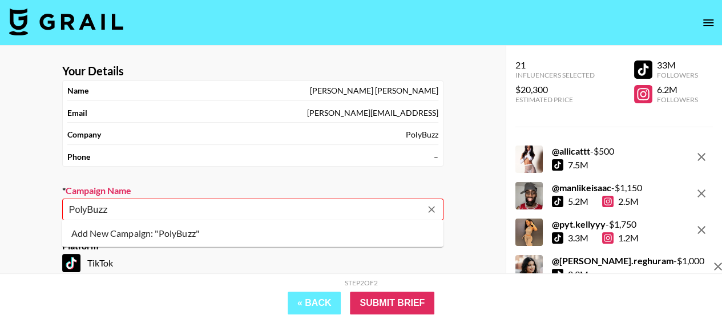
type input "PolyBuzz"
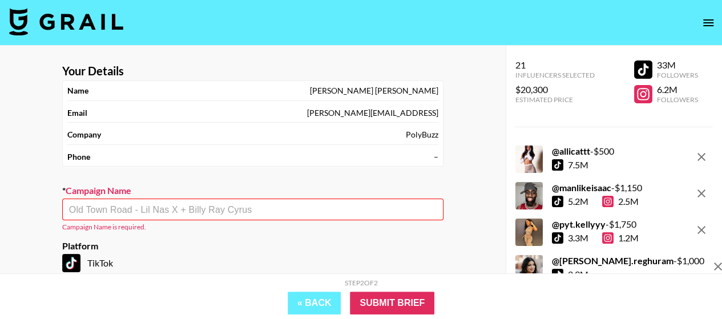
click at [476, 198] on div "Your Details Name [PERSON_NAME] Email [PERSON_NAME][EMAIL_ADDRESS] Company Poly…" at bounding box center [253, 264] width 506 height 437
click at [226, 212] on input "text" at bounding box center [253, 209] width 368 height 13
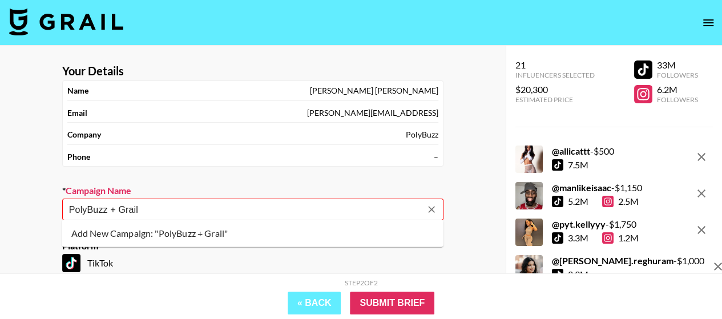
click at [89, 235] on li "Add New Campaign: "PolyBuzz + Grail"" at bounding box center [252, 233] width 381 height 18
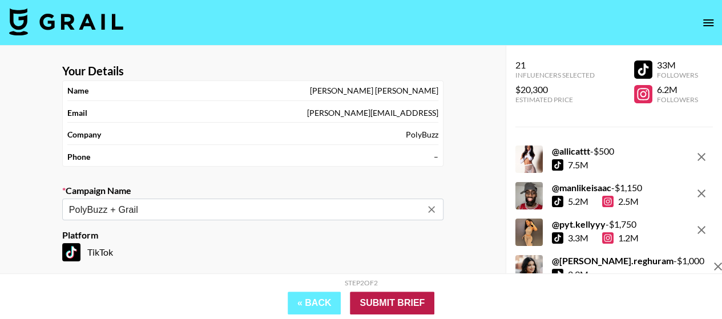
type input "PolyBuzz + Grail"
click at [405, 298] on input "Submit Brief" at bounding box center [392, 303] width 85 height 23
